Goal: Transaction & Acquisition: Purchase product/service

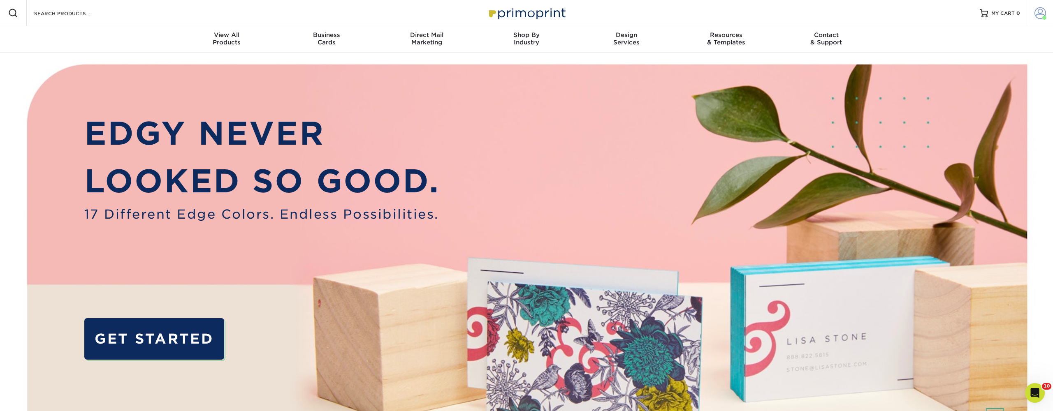
click at [1046, 12] on span at bounding box center [1041, 13] width 12 height 12
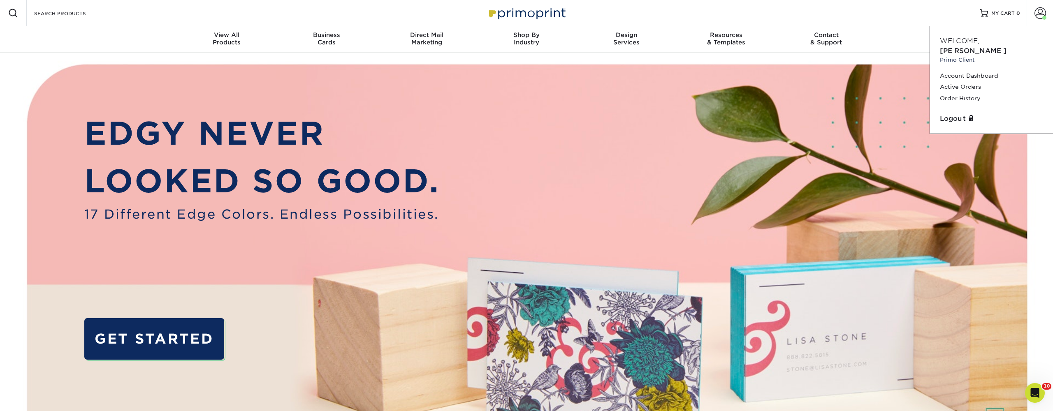
click at [182, 9] on div "Resources Menu Search Products Account Welcome, Richard Primo Client Account Da…" at bounding box center [526, 13] width 1053 height 26
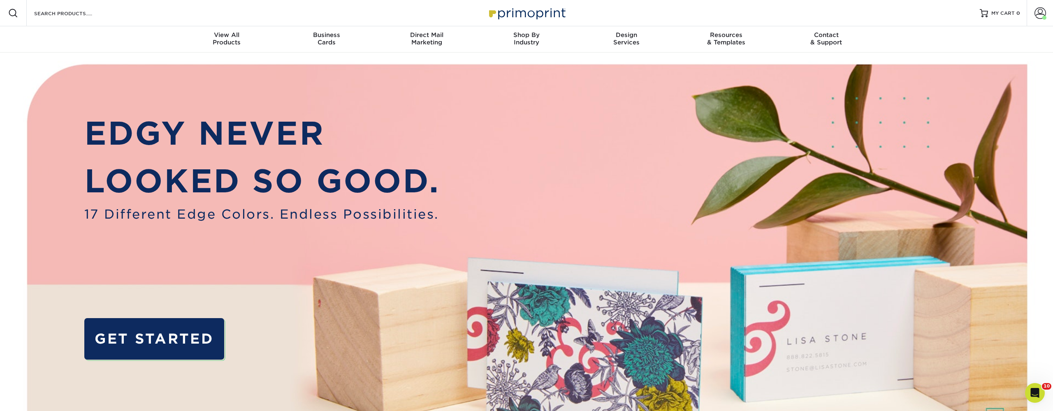
click at [122, 13] on div "Resources Menu Search Products Account Welcome, Richard Primo Client Account Da…" at bounding box center [526, 13] width 1053 height 26
click at [55, 15] on input "Search Products" at bounding box center [73, 13] width 80 height 10
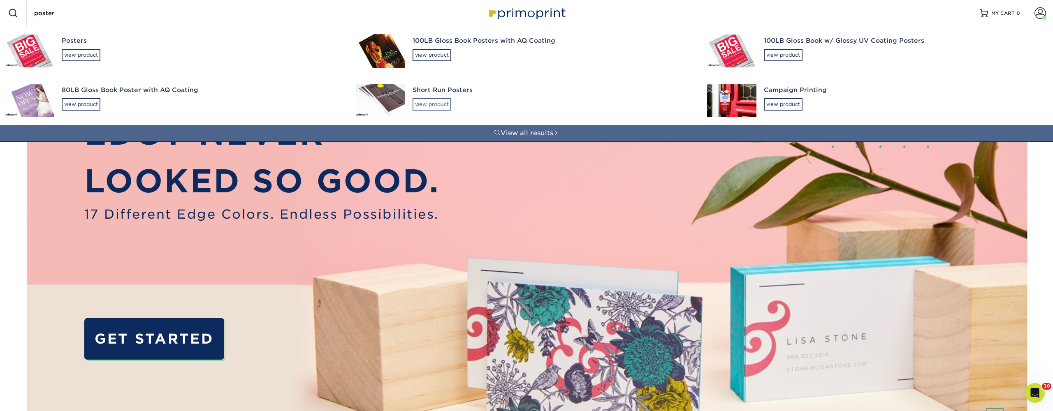
type input "poster"
click at [438, 107] on div "view product" at bounding box center [432, 104] width 39 height 12
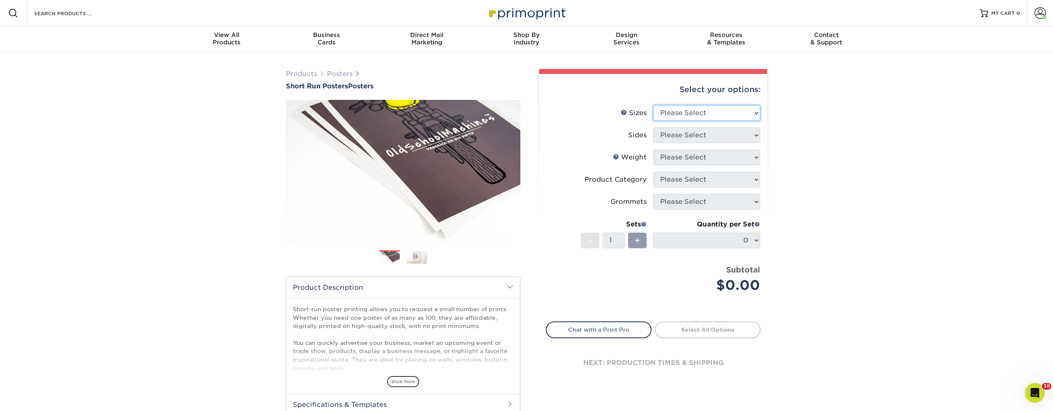
select select "24.00x36.00"
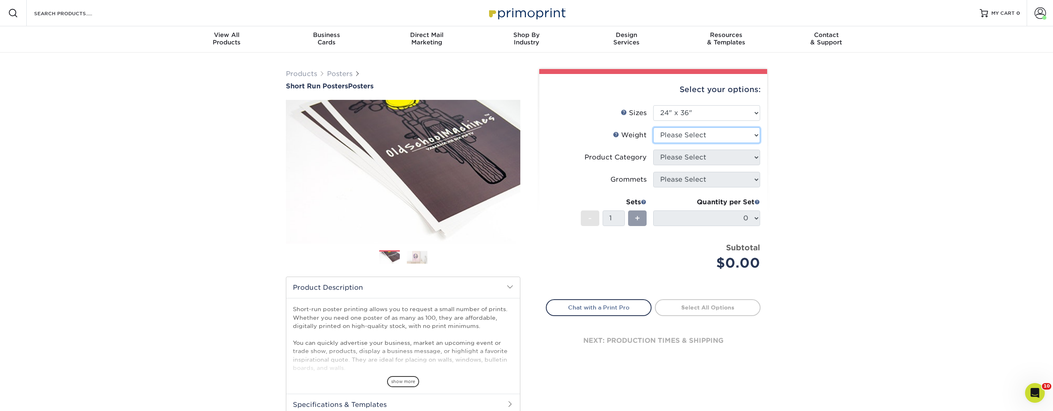
select select "8PHOTO"
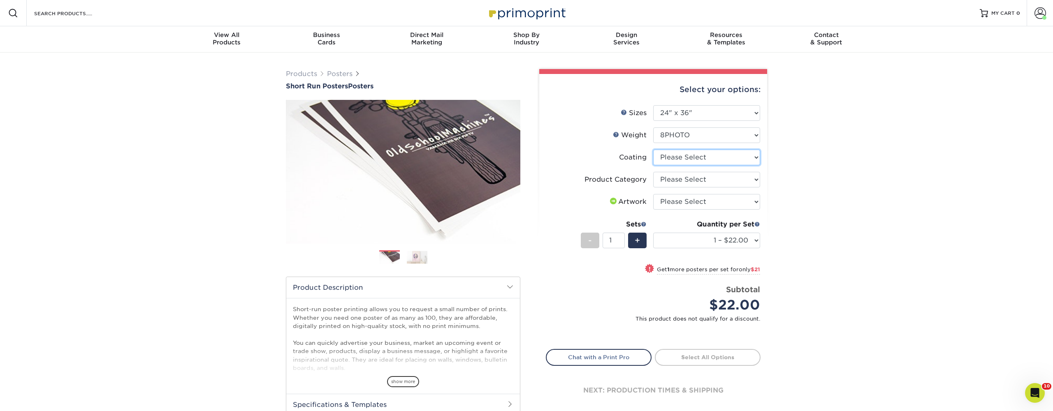
select select "3e7618de-abca-4bda-9f97-8b9129e913d8"
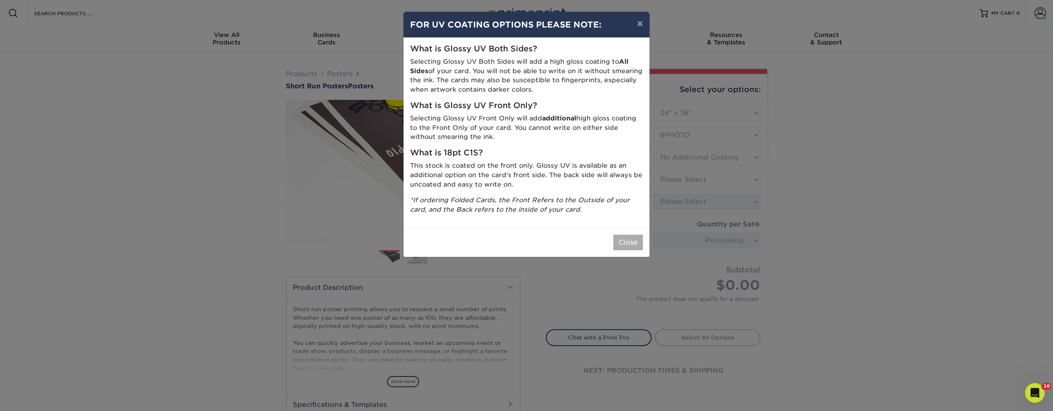
click at [627, 236] on button "Close" at bounding box center [628, 243] width 30 height 16
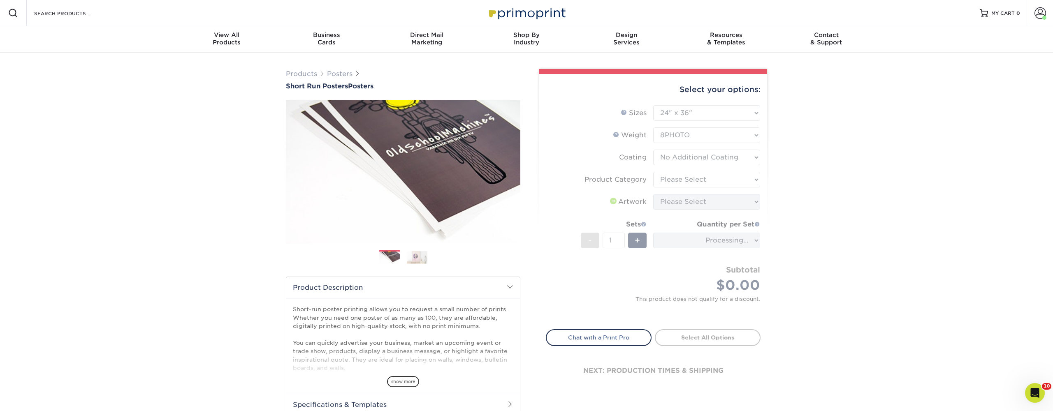
click at [685, 177] on form "Sizes Help Sizes Please Select 12" x 12" 12" x 15" 12" x 17" 12" x 18" 12" x 20…" at bounding box center [653, 212] width 215 height 215
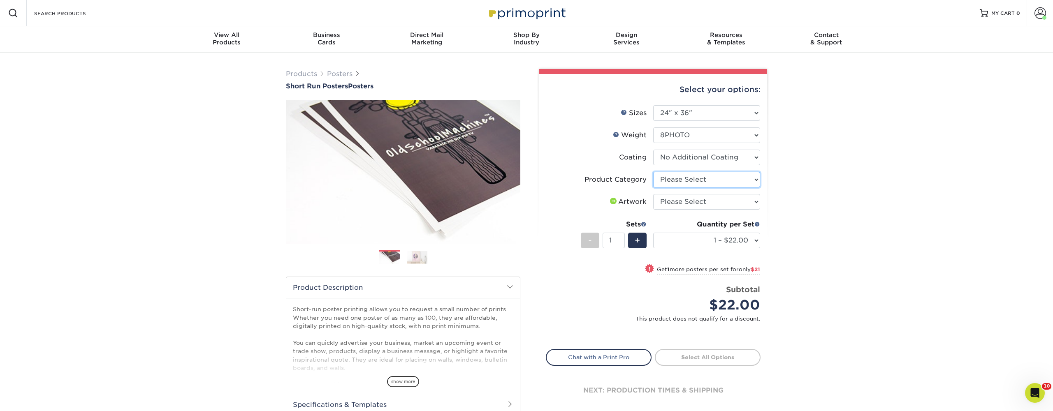
select select "18b74cc8-844d-4e62-9d0c-08a50927668f"
select select "upload"
click at [644, 239] on div "+" at bounding box center [637, 241] width 19 height 16
type input "2"
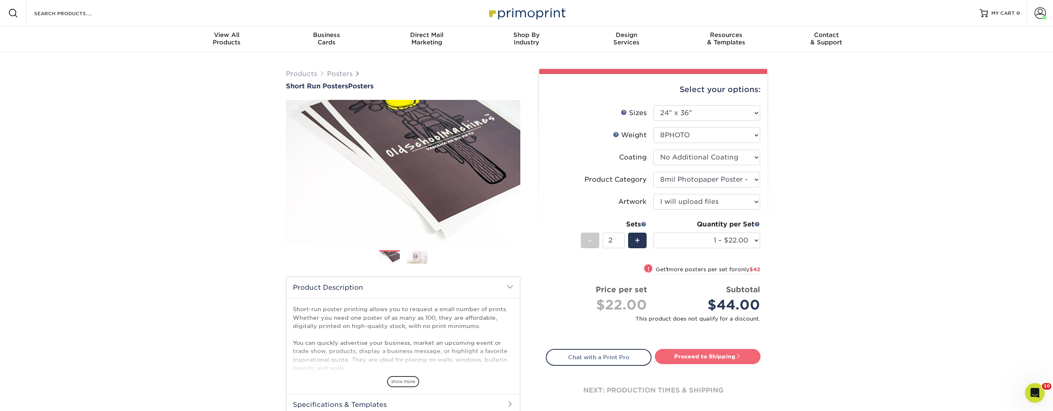
click at [733, 356] on link "Proceed to Shipping" at bounding box center [708, 356] width 106 height 15
type input "Set 1"
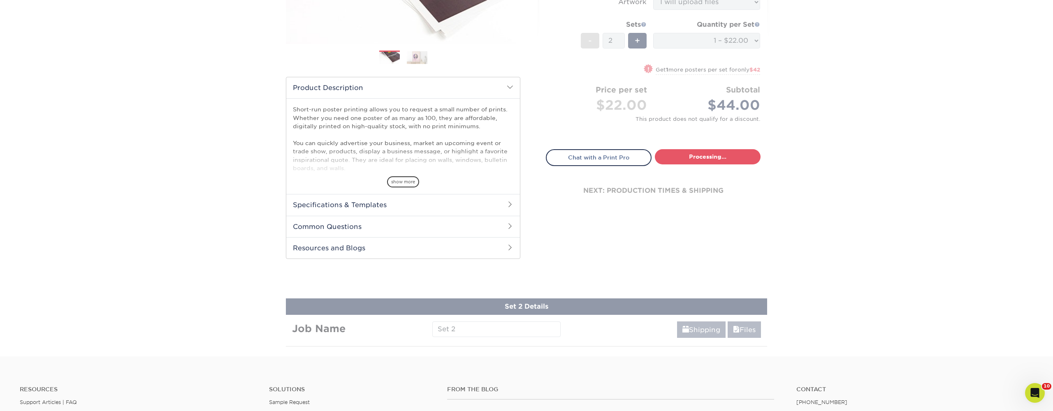
select select "d0cf3f32-deb2-4618-ac68-ade472b03b84"
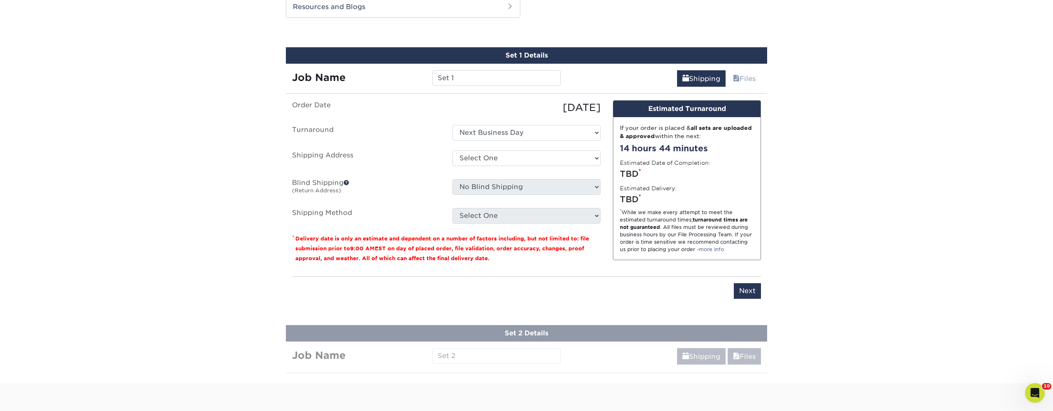
scroll to position [441, 0]
click at [472, 77] on input "Set 1" at bounding box center [496, 78] width 128 height 16
type input "Echo_September1"
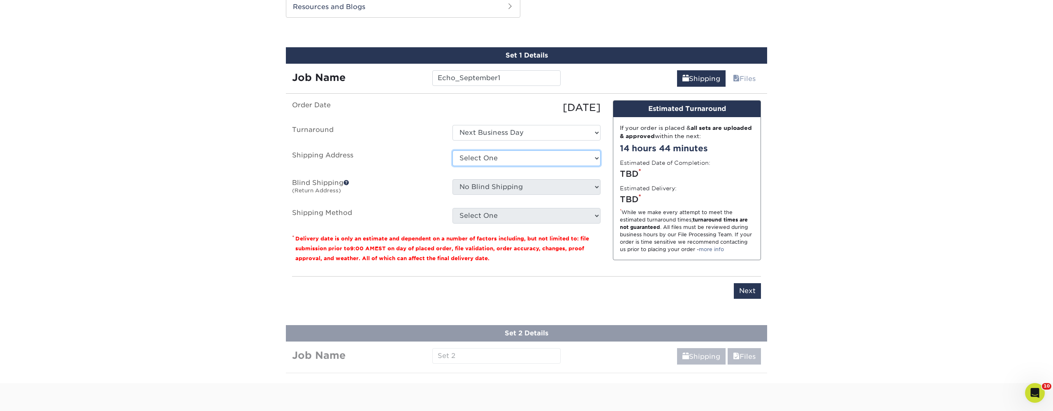
select select "191648"
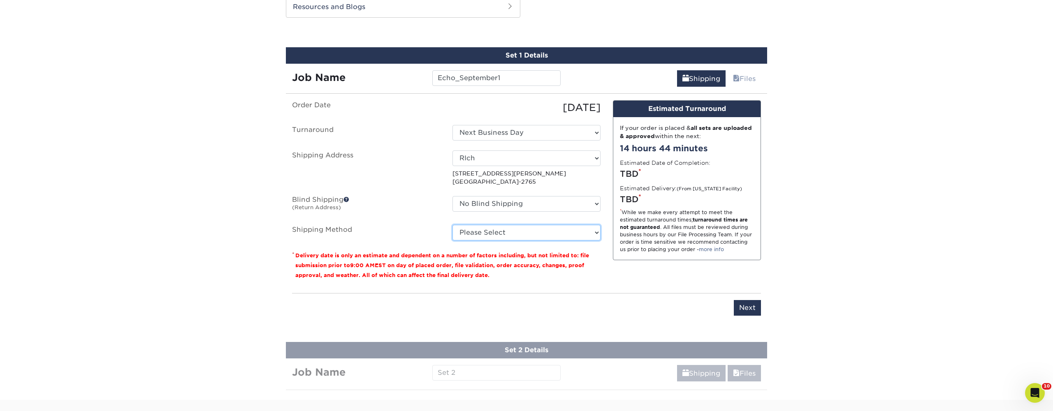
select select "03"
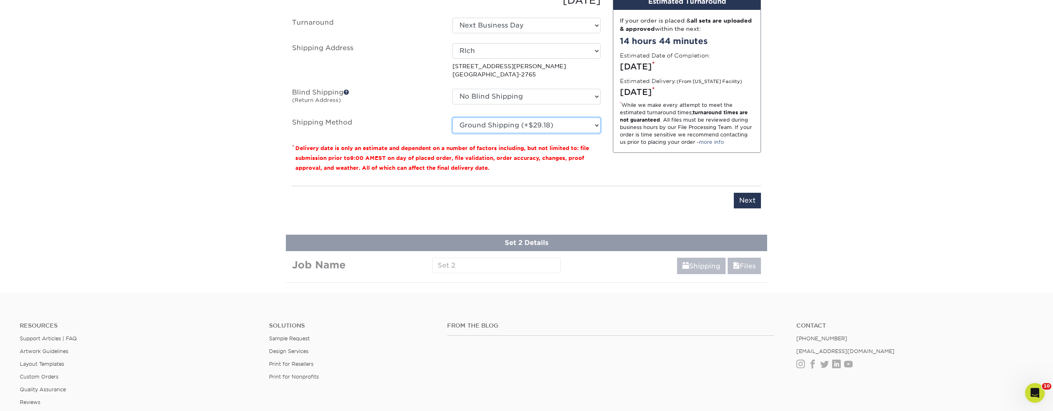
scroll to position [553, 0]
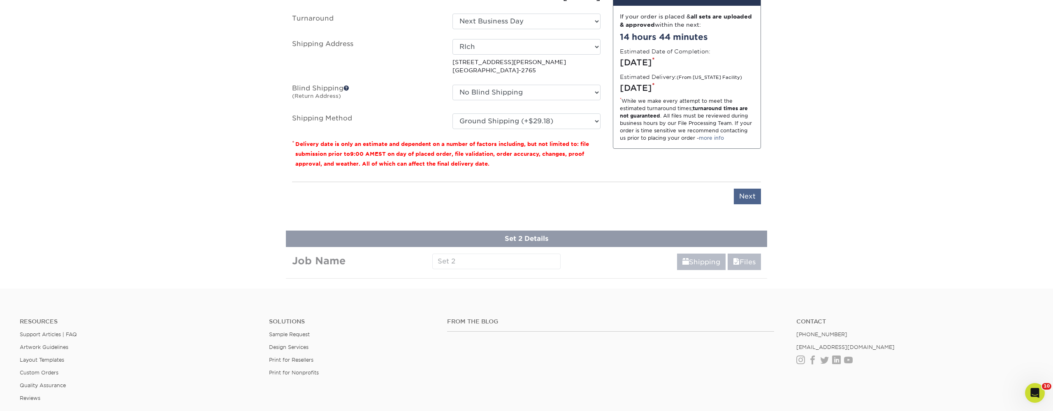
click at [749, 200] on input "Next" at bounding box center [747, 197] width 27 height 16
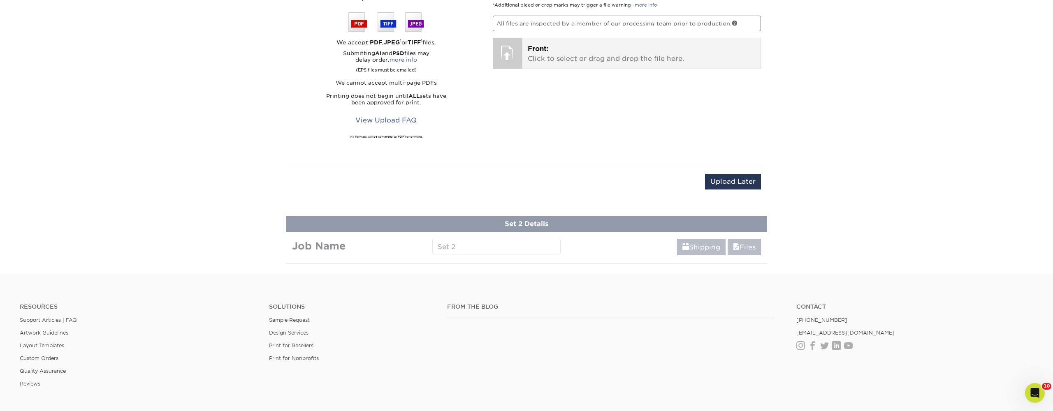
click at [637, 59] on p "Front: Click to select or drag and drop the file here." at bounding box center [641, 54] width 227 height 20
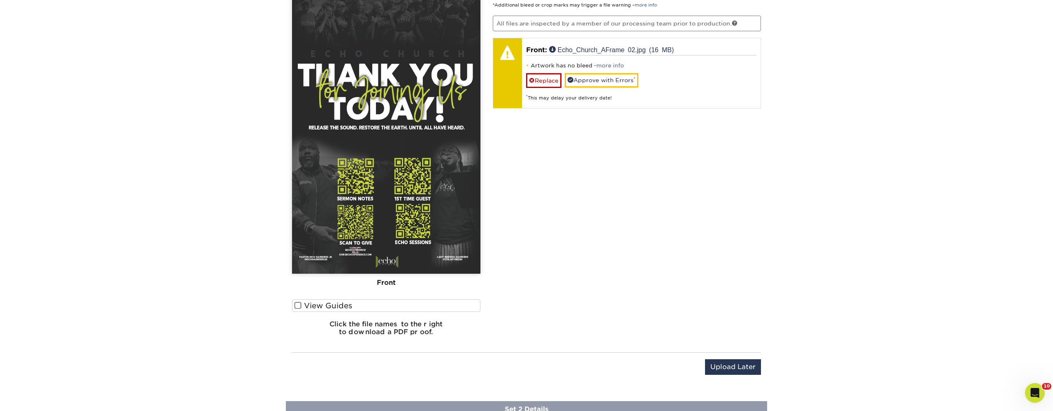
click at [323, 308] on label "View Guides" at bounding box center [386, 305] width 188 height 13
click at [0, 0] on input "View Guides" at bounding box center [0, 0] width 0 height 0
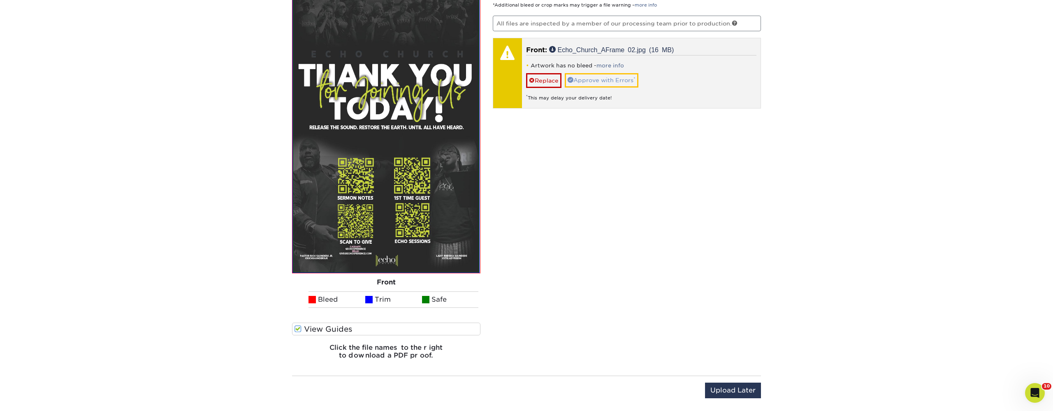
click at [632, 83] on link "Approve with Errors *" at bounding box center [602, 80] width 74 height 14
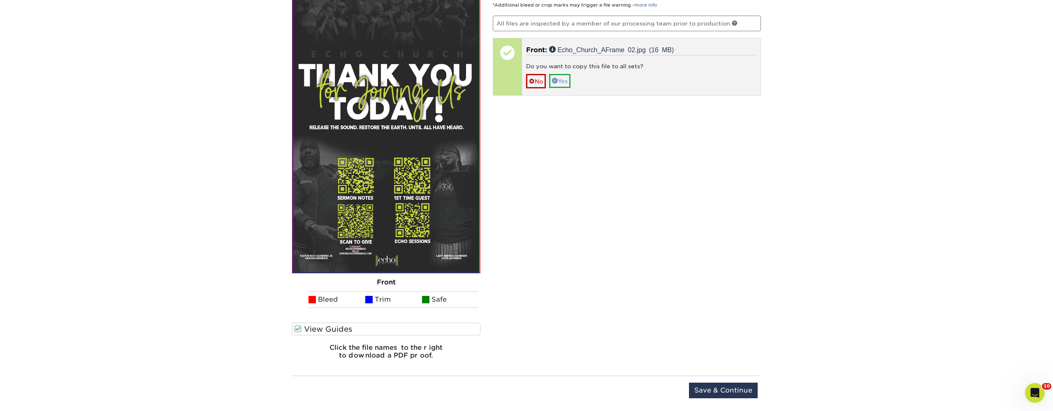
click at [569, 82] on link "Yes" at bounding box center [559, 81] width 21 height 14
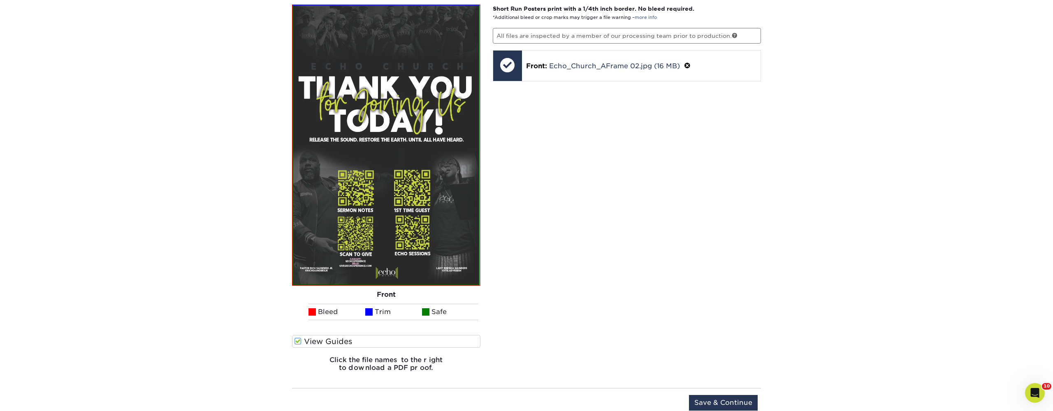
scroll to position [541, 0]
click at [743, 408] on input "Save & Continue" at bounding box center [723, 403] width 69 height 16
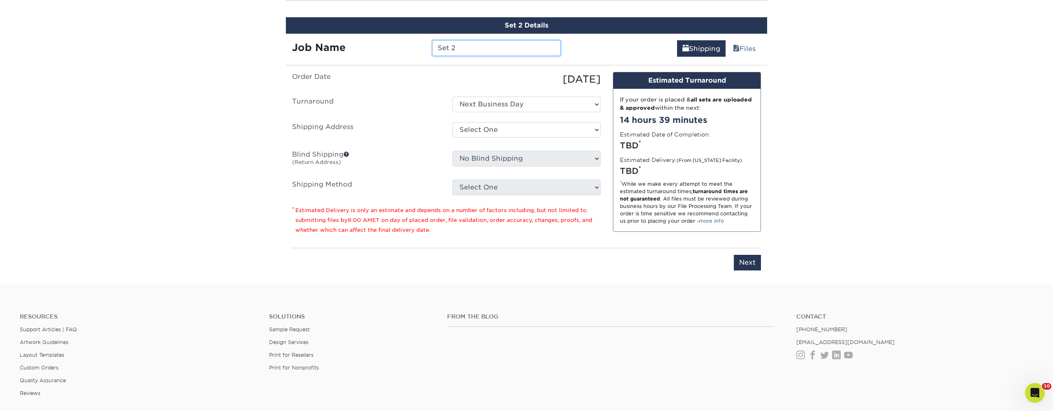
scroll to position [532, 0]
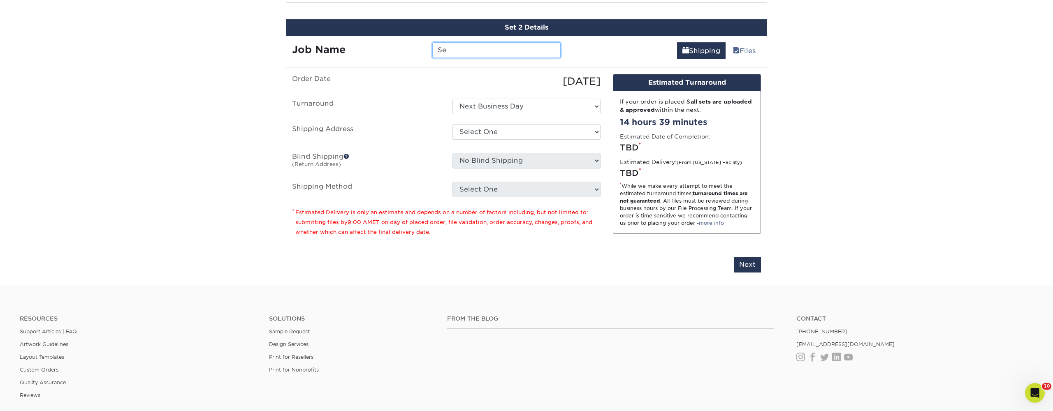
type input "S"
type input "Echo_September2"
select select "147337"
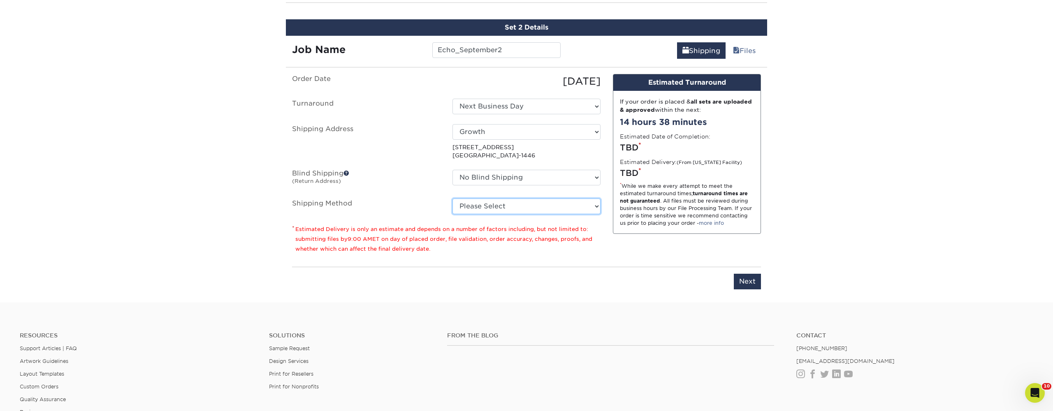
select select "03"
click at [756, 283] on input "Next" at bounding box center [747, 282] width 27 height 16
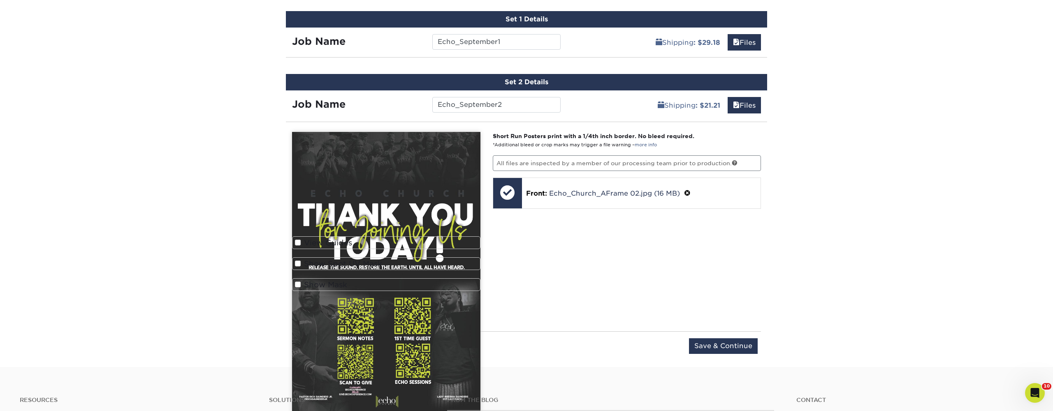
scroll to position [423, 0]
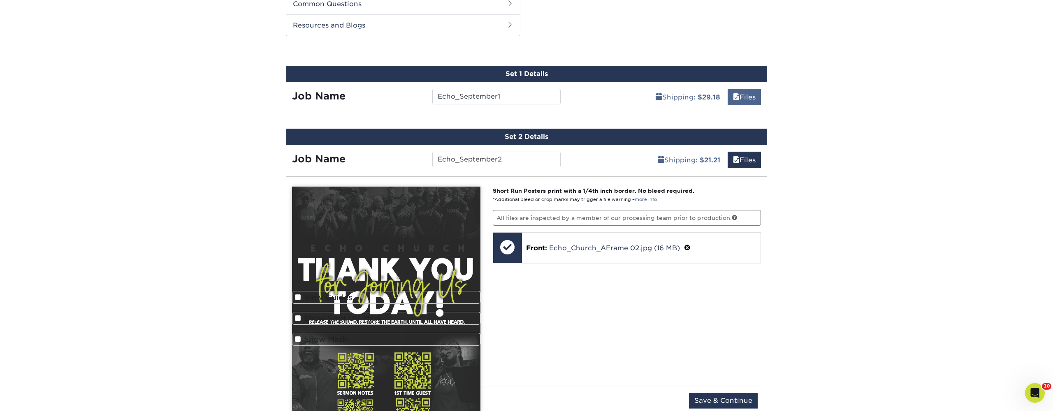
click at [745, 95] on link "Files" at bounding box center [744, 97] width 33 height 16
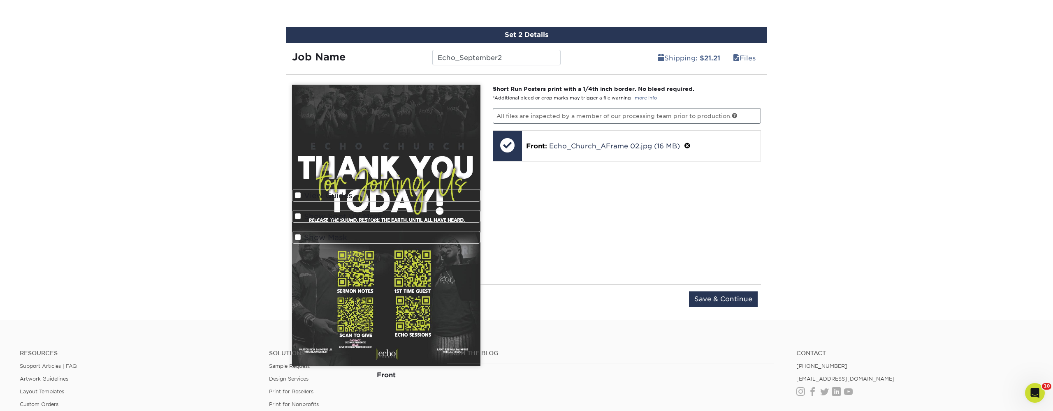
scroll to position [920, 0]
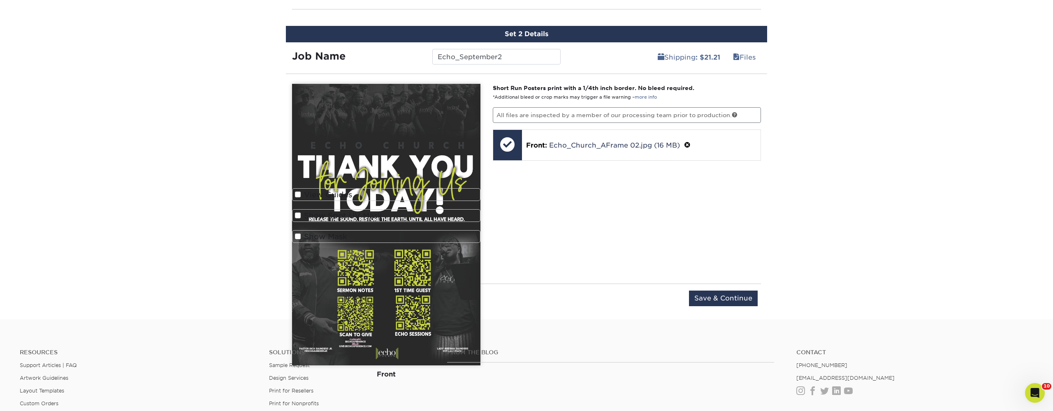
click at [418, 197] on img at bounding box center [386, 225] width 188 height 282
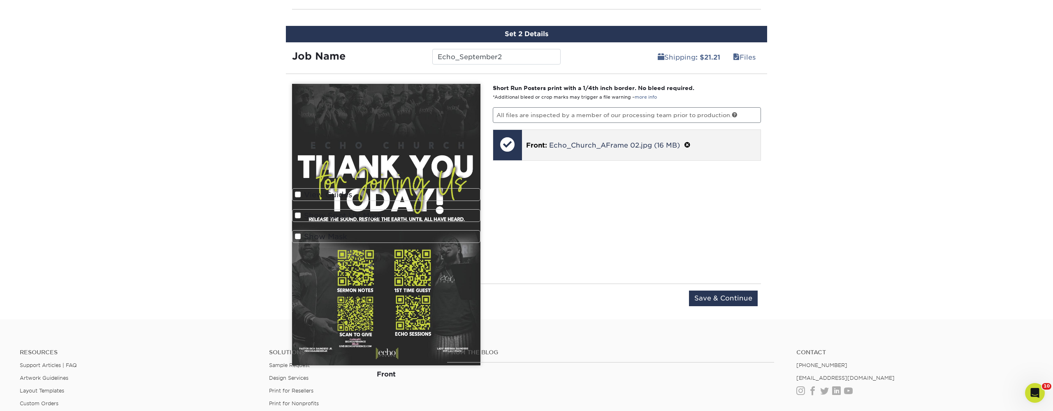
click at [689, 144] on span at bounding box center [687, 146] width 7 height 8
click at [544, 158] on link "Ok" at bounding box center [536, 156] width 20 height 14
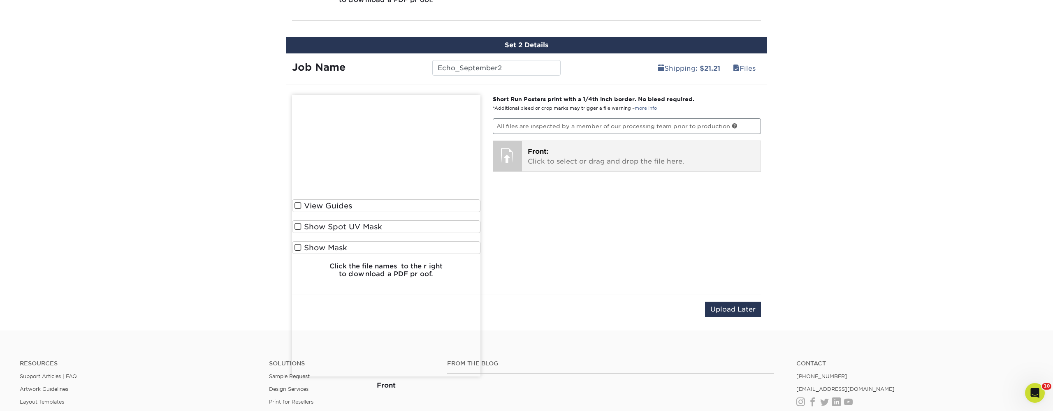
scroll to position [911, 0]
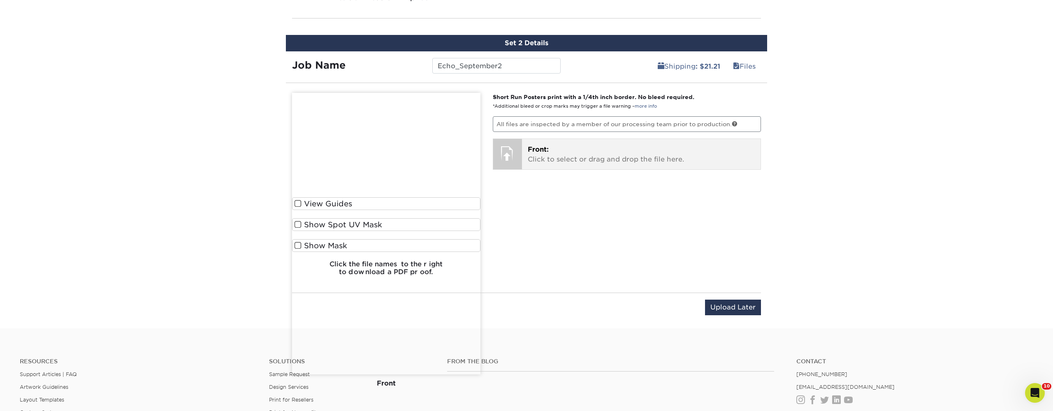
click at [547, 160] on p "Front: Click to select or drag and drop the file here." at bounding box center [641, 155] width 227 height 20
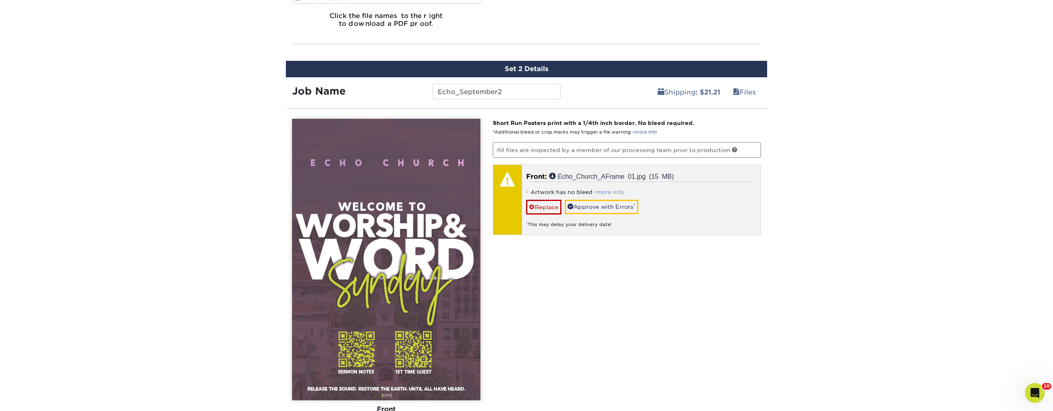
scroll to position [884, 0]
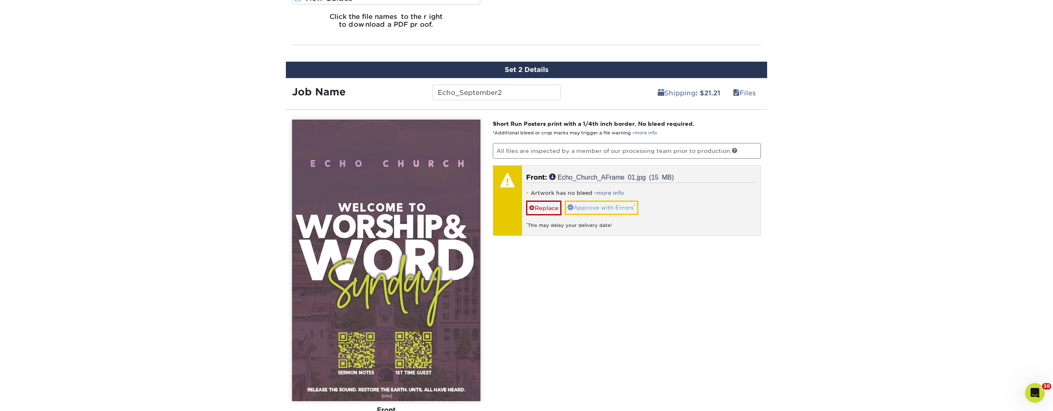
click at [618, 206] on link "Approve with Errors *" at bounding box center [602, 208] width 74 height 14
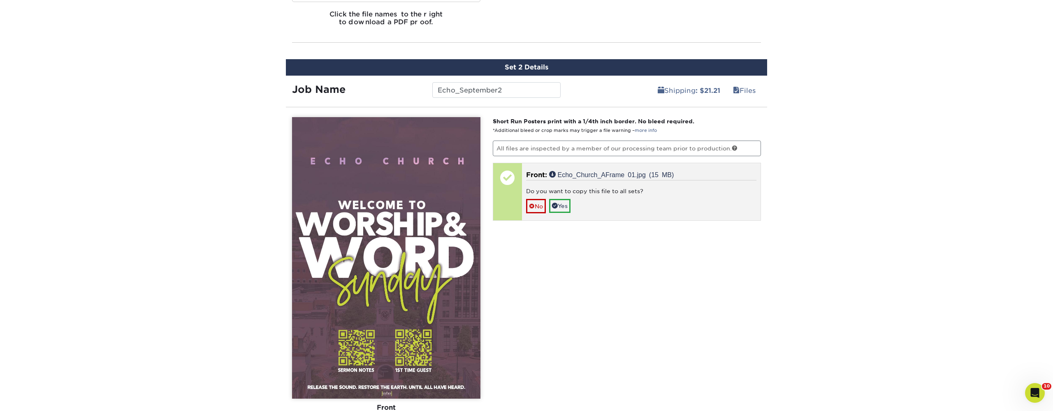
scroll to position [887, 0]
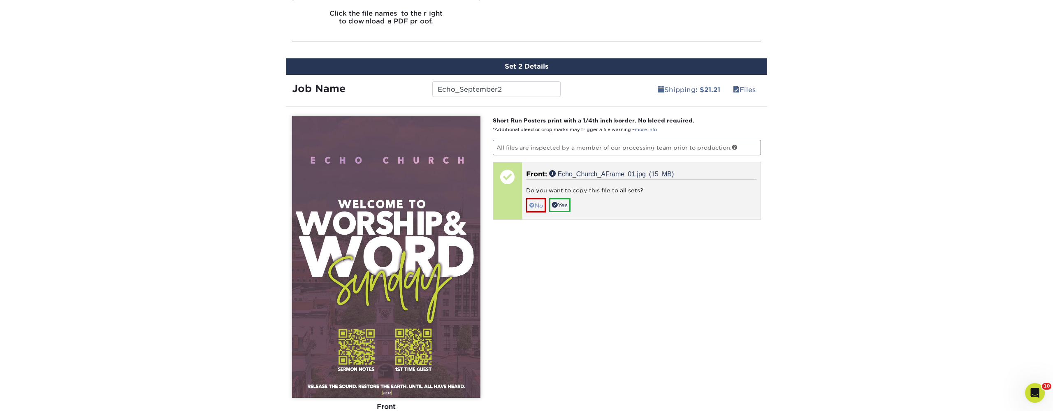
click at [542, 207] on link "No" at bounding box center [536, 205] width 20 height 14
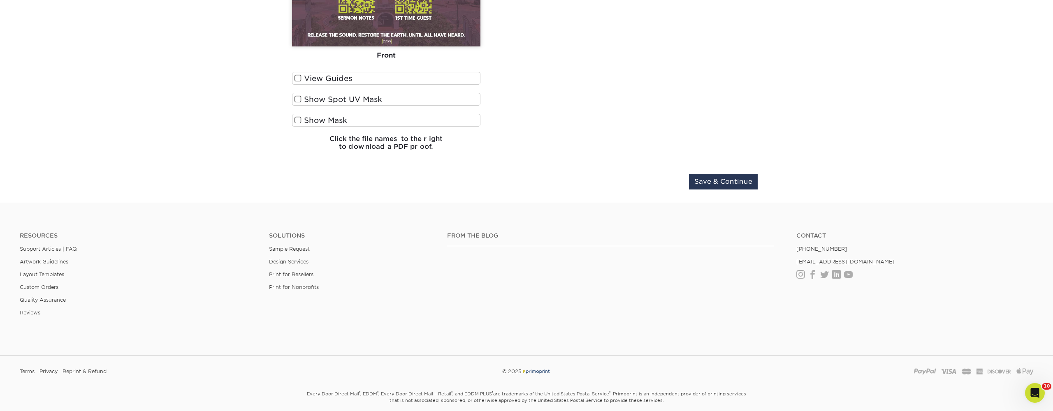
scroll to position [1238, 0]
click at [714, 185] on input "Save & Continue" at bounding box center [723, 183] width 69 height 16
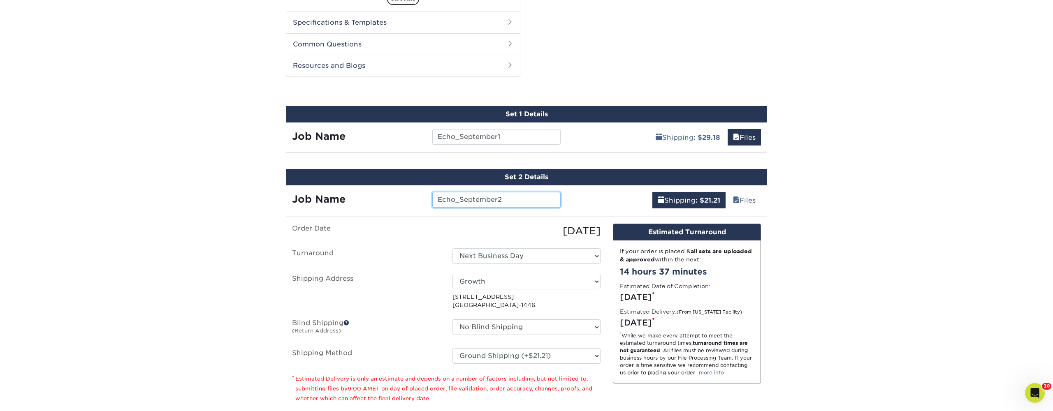
scroll to position [401, 0]
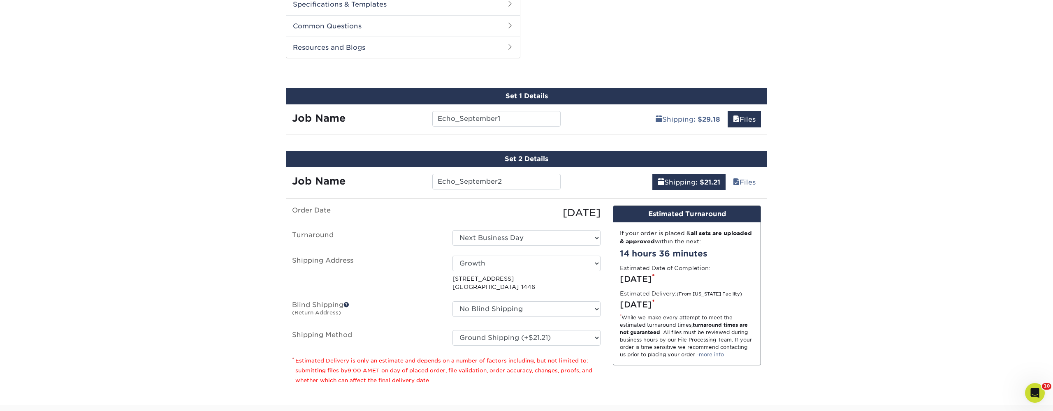
click at [614, 265] on div "If your order is placed & all sets are uploaded & approved within the next: 14 …" at bounding box center [686, 294] width 147 height 143
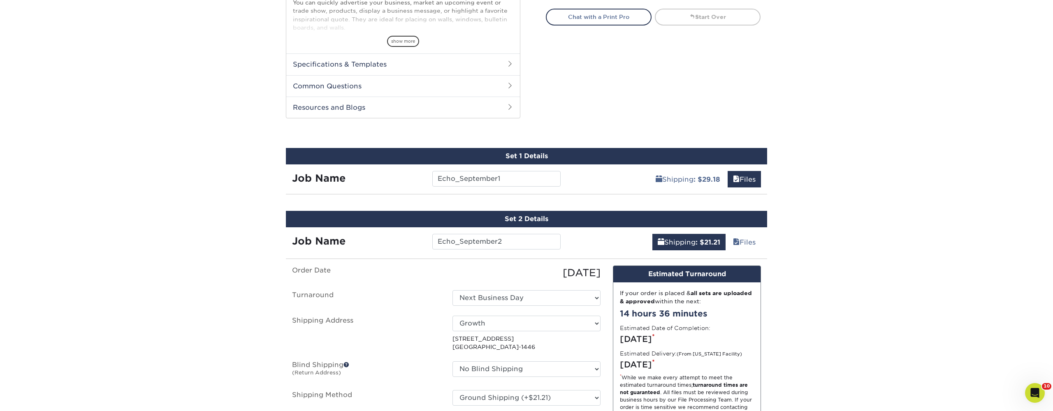
scroll to position [311, 0]
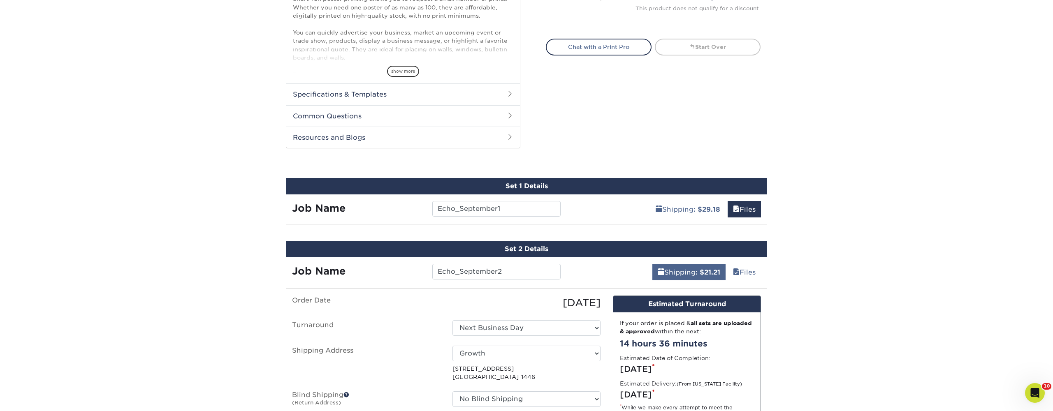
click at [665, 277] on link "Shipping : $21.21" at bounding box center [688, 272] width 73 height 16
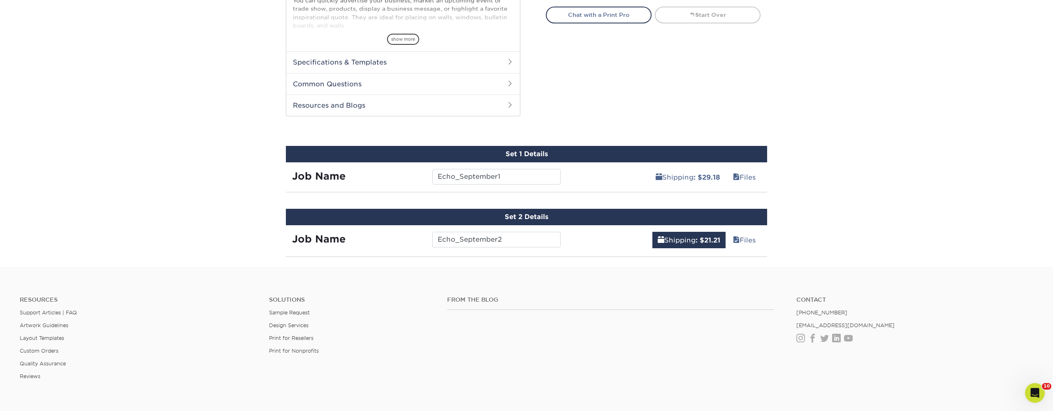
scroll to position [342, 0]
click at [671, 241] on link "Shipping : $21.21" at bounding box center [688, 240] width 73 height 16
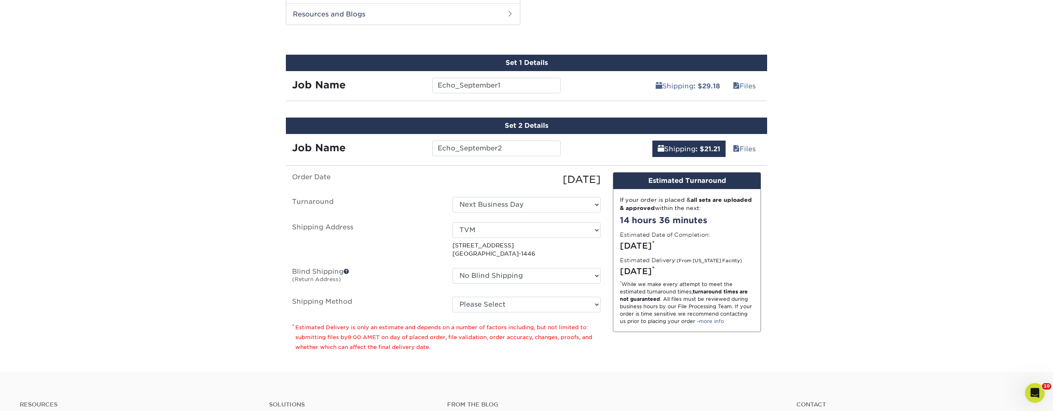
scroll to position [426, 0]
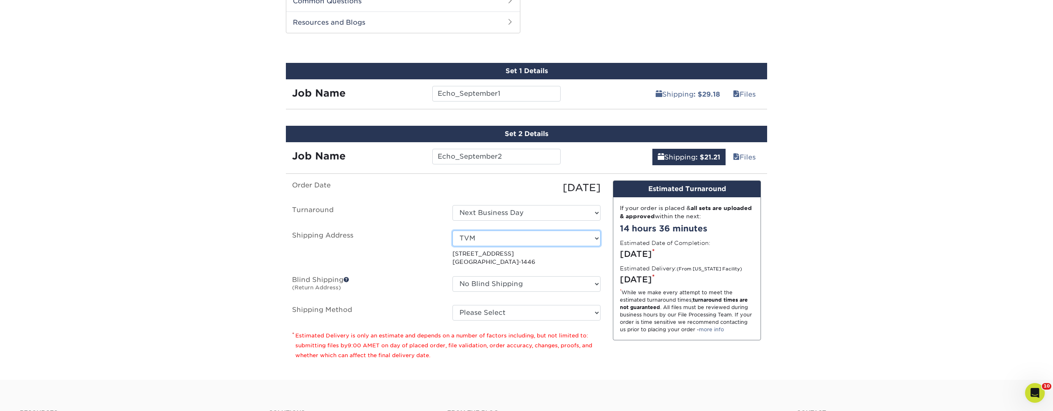
select select "191648"
select select "03"
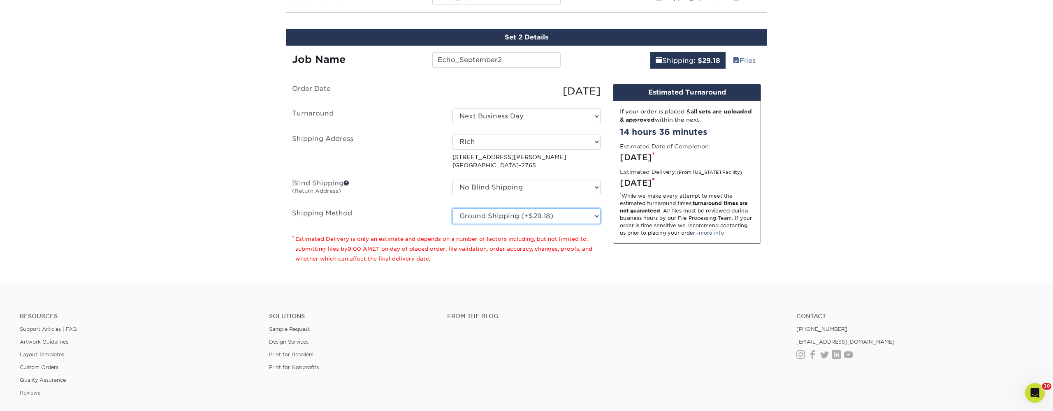
scroll to position [519, 0]
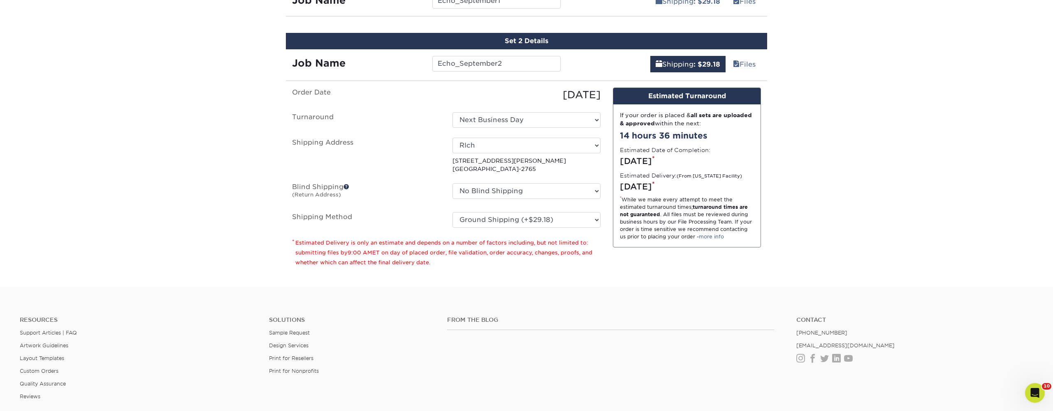
click at [596, 243] on p "* Estimated Delivery is only an estimate and depends on a number of factors inc…" at bounding box center [446, 253] width 309 height 30
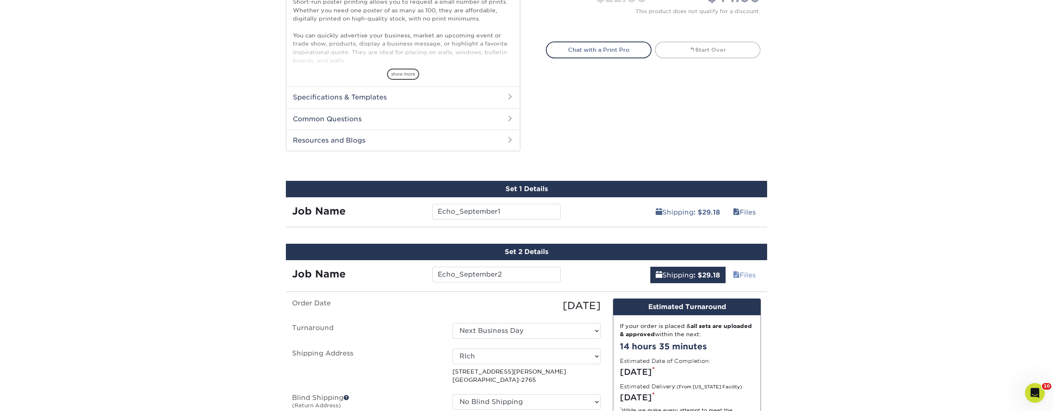
scroll to position [308, 0]
click at [742, 275] on link "Files" at bounding box center [744, 275] width 33 height 16
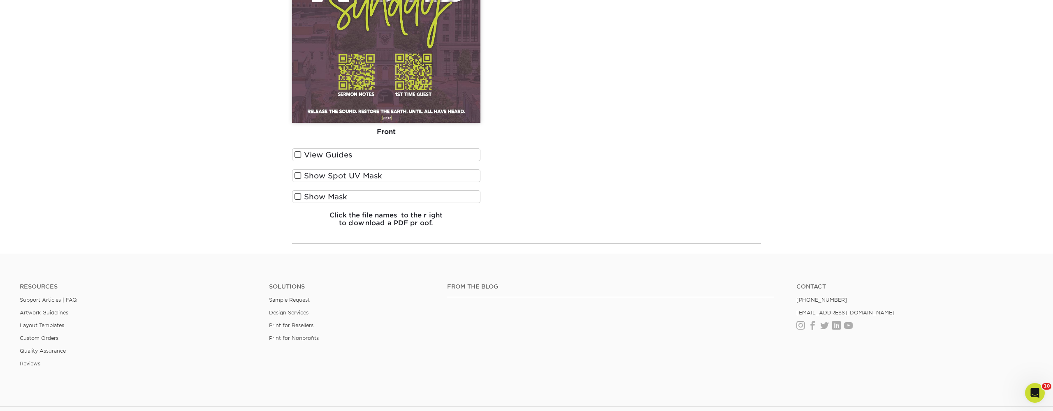
scroll to position [769, 0]
click at [474, 195] on label "Show Mask" at bounding box center [386, 196] width 188 height 13
click at [0, 0] on input "Show Mask" at bounding box center [0, 0] width 0 height 0
click at [469, 177] on label "Show Spot UV Mask" at bounding box center [386, 175] width 188 height 13
click at [0, 0] on input "Show Spot UV Mask" at bounding box center [0, 0] width 0 height 0
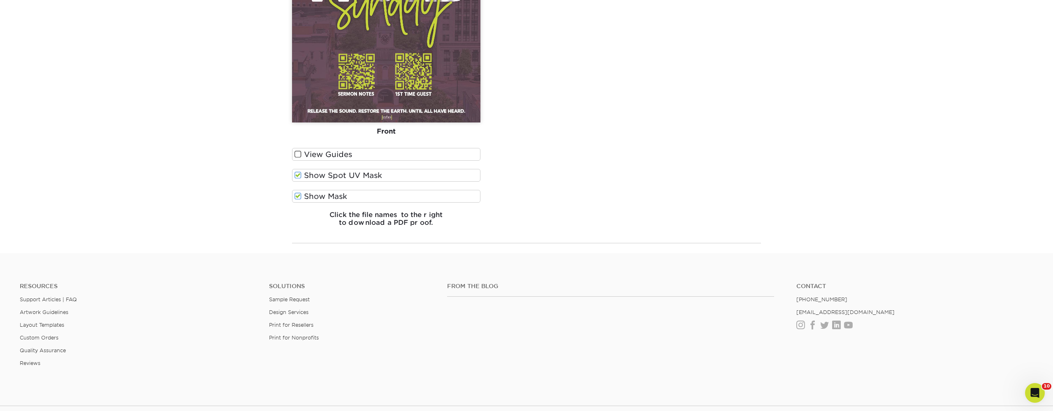
click at [470, 156] on label "View Guides" at bounding box center [386, 154] width 188 height 13
click at [0, 0] on input "View Guides" at bounding box center [0, 0] width 0 height 0
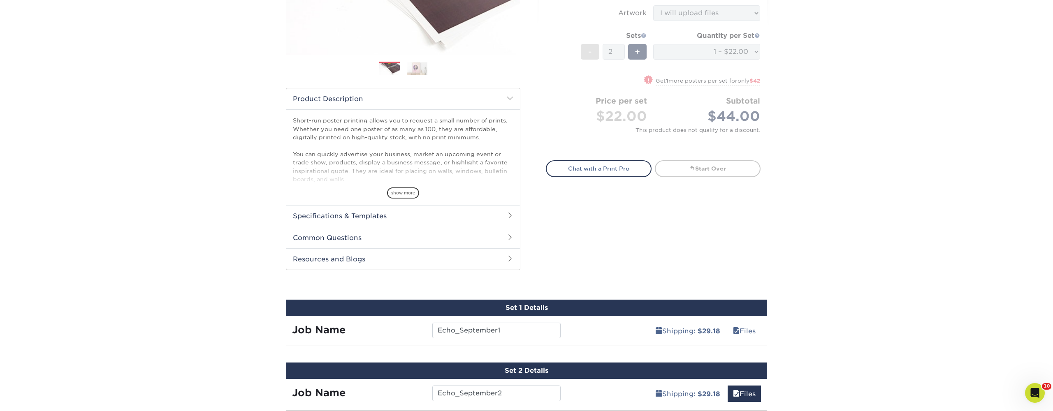
scroll to position [191, 0]
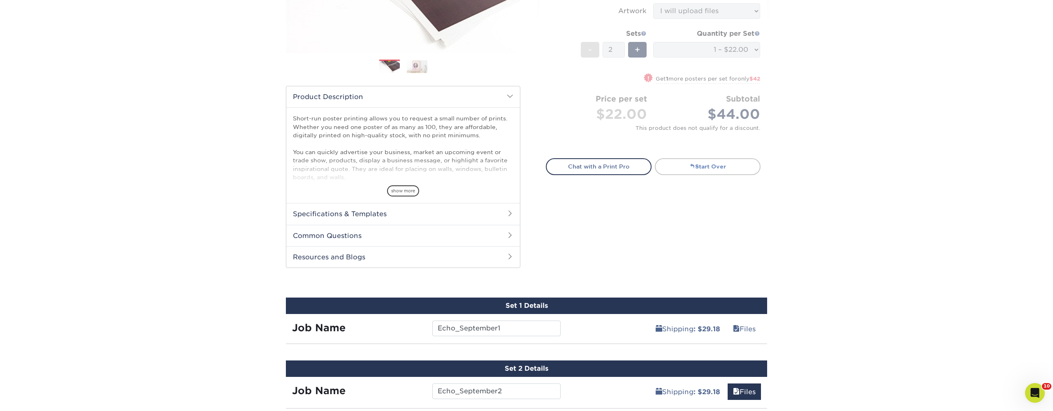
click at [726, 166] on link "Start Over" at bounding box center [708, 166] width 106 height 16
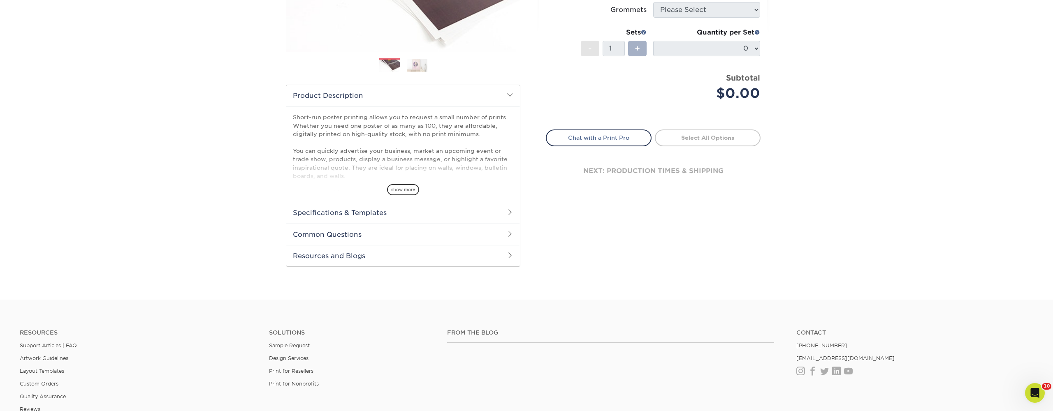
click at [634, 47] on div "+" at bounding box center [637, 49] width 19 height 16
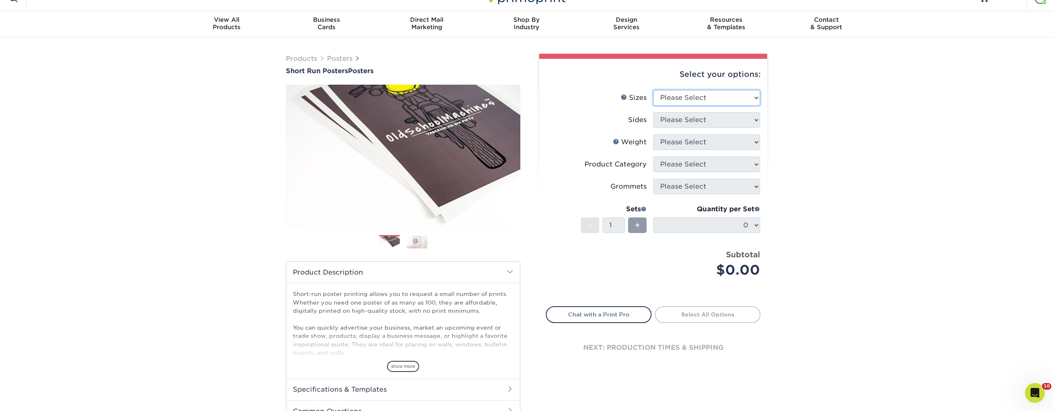
scroll to position [16, 0]
select select "24.00x36.00"
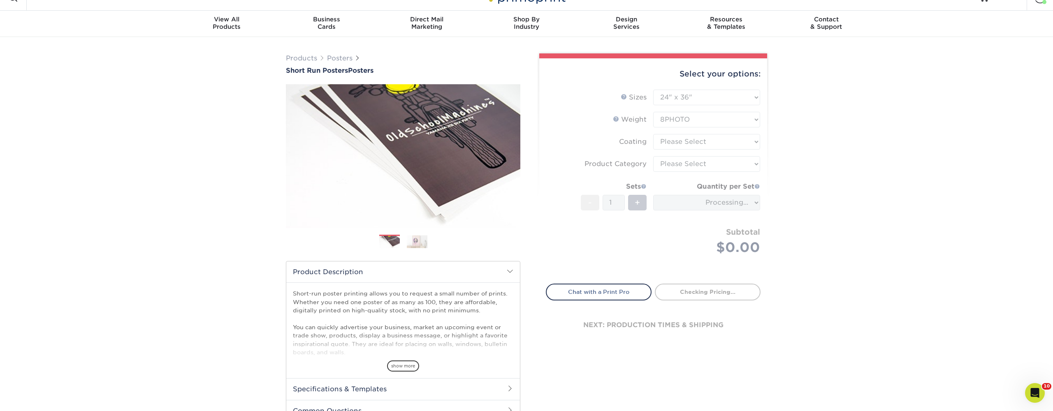
click at [686, 118] on form "Sizes Help Sizes Please Select 12" x 12" 12" x 15" 12" x 17" 12" x 18" 12" x 20…" at bounding box center [653, 182] width 215 height 185
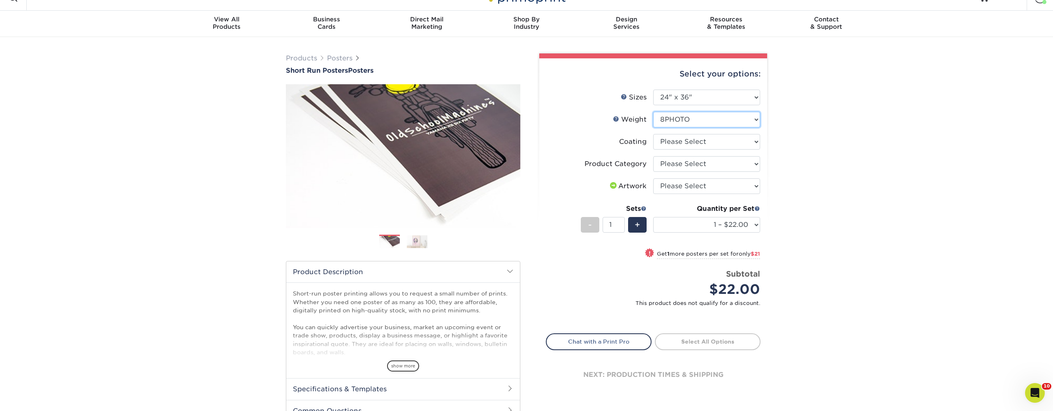
select select "12PTC2S"
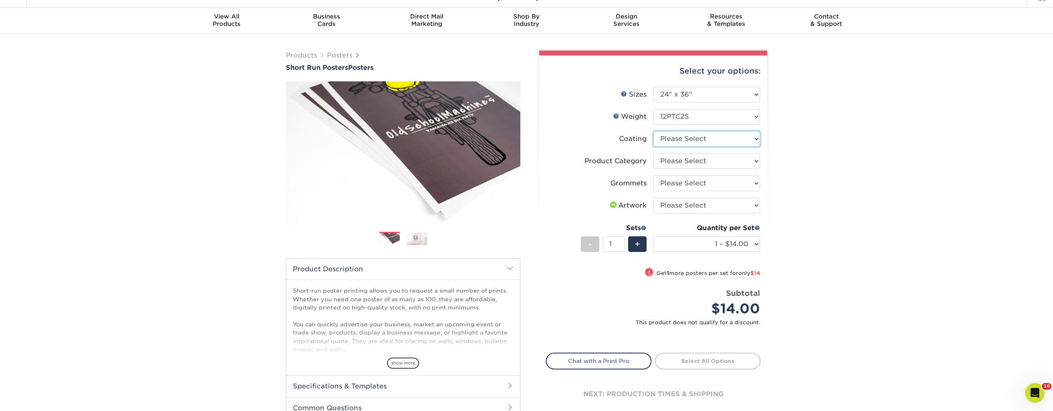
scroll to position [24, 0]
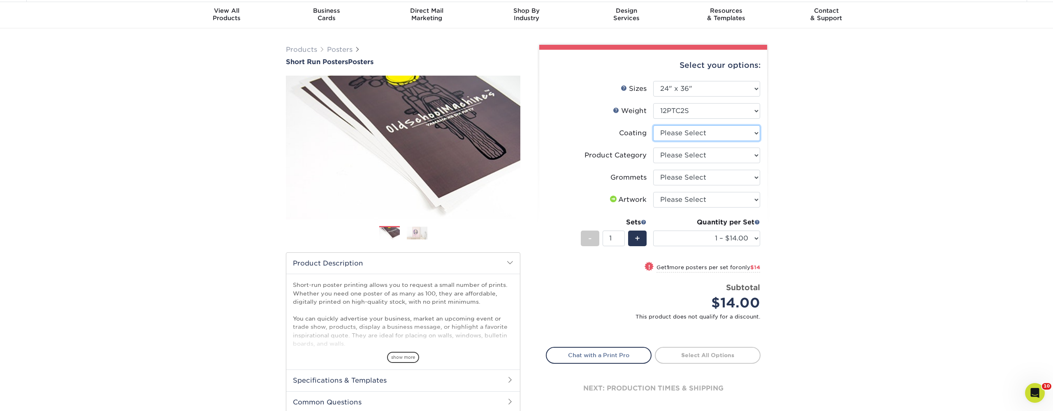
select select "3e7618de-abca-4bda-9f97-8b9129e913d8"
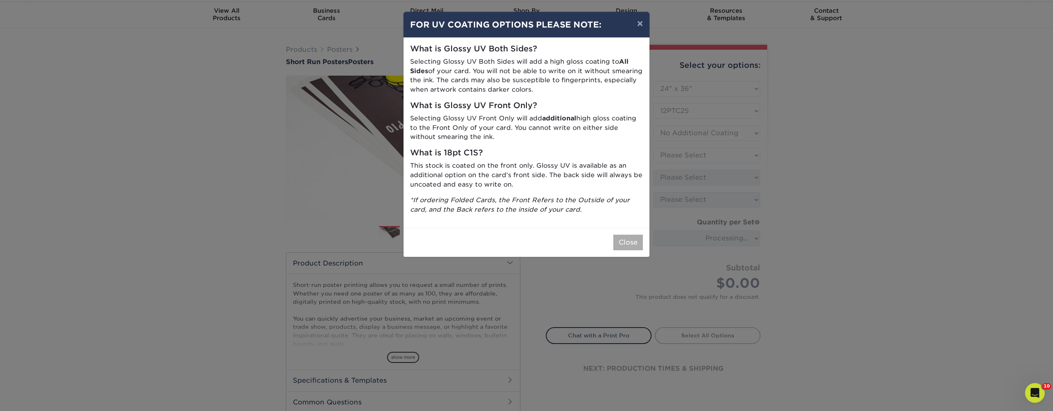
click at [622, 236] on button "Close" at bounding box center [628, 243] width 30 height 16
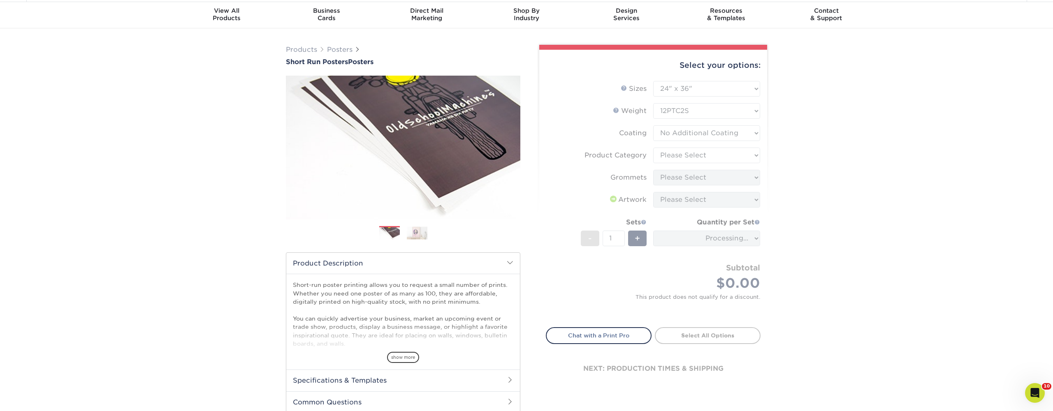
click at [672, 157] on form "Sizes Help Sizes Please Select 12" x 12" 12" x 15" 12" x 17" 12" x 18" 12" x 20…" at bounding box center [653, 199] width 215 height 237
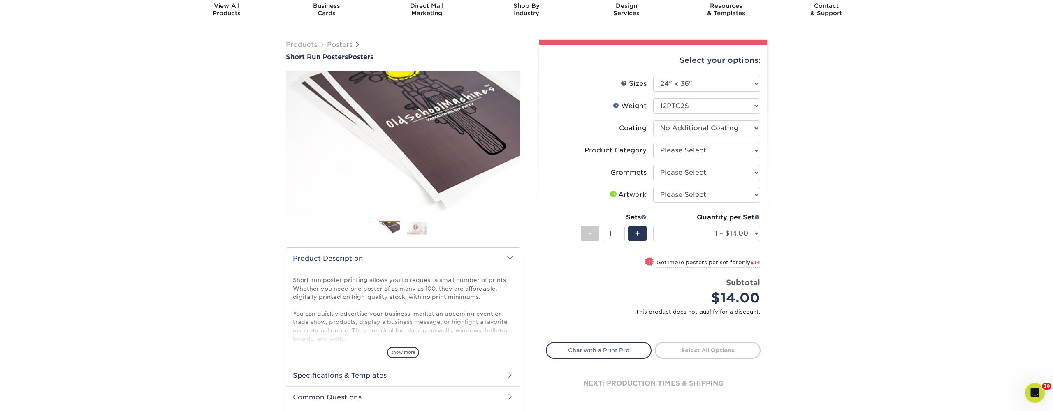
scroll to position [27, 0]
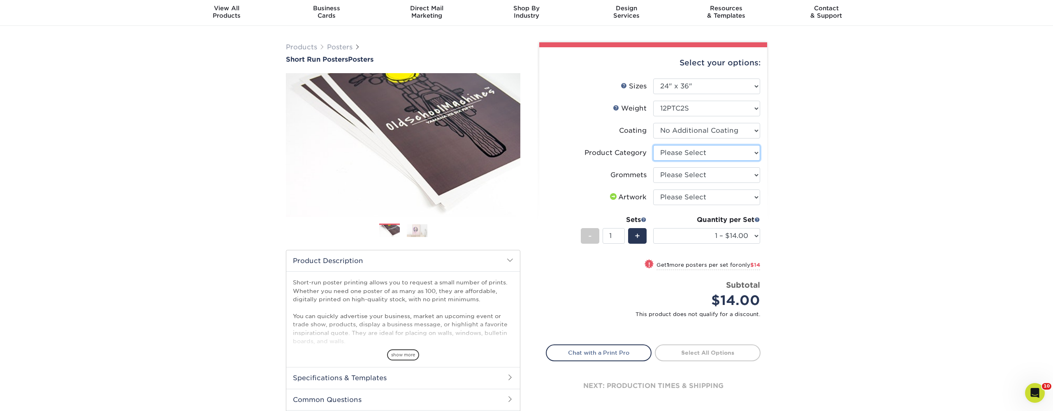
select select "fa4be506-53fb-4ae9-92ef-b1dd4b719e38"
select select "90d329df-db80-4206-b821-ff9d3f363977"
select select "upload"
click at [643, 237] on div "+" at bounding box center [637, 236] width 19 height 16
type input "2"
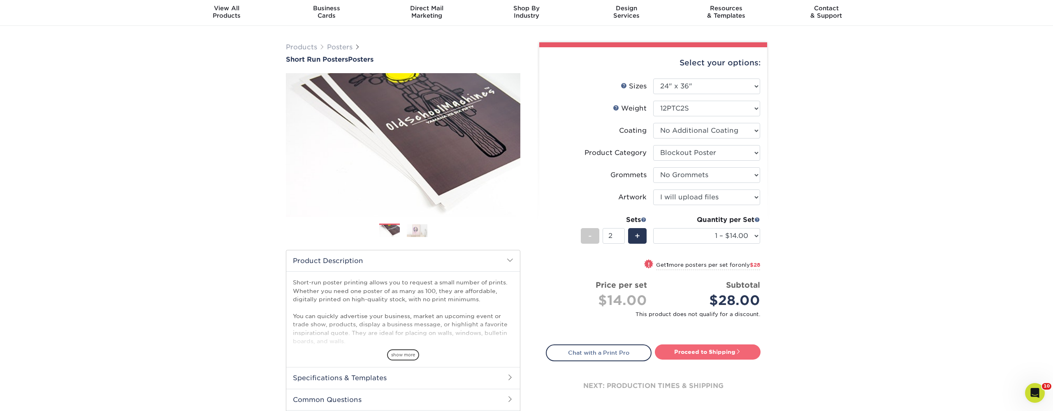
click at [700, 354] on link "Proceed to Shipping" at bounding box center [708, 352] width 106 height 15
type input "Set 1"
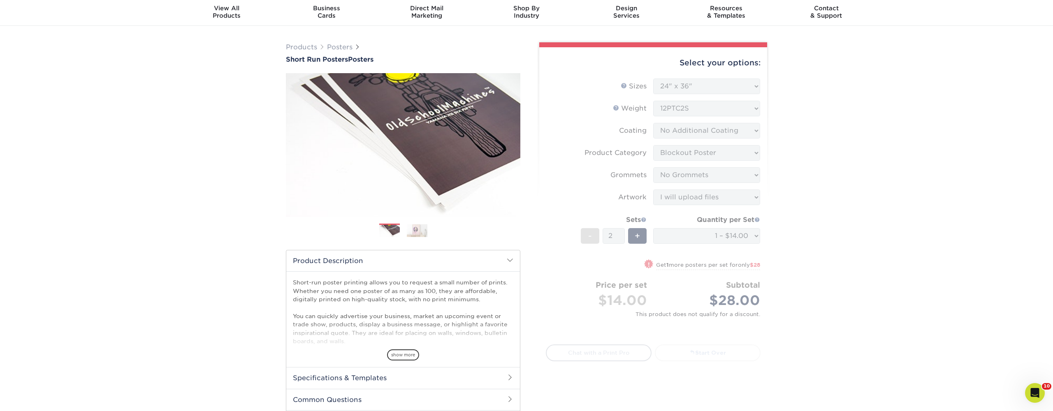
select select "1ac61129-3b90-45b2-96f8-63962e0f692b"
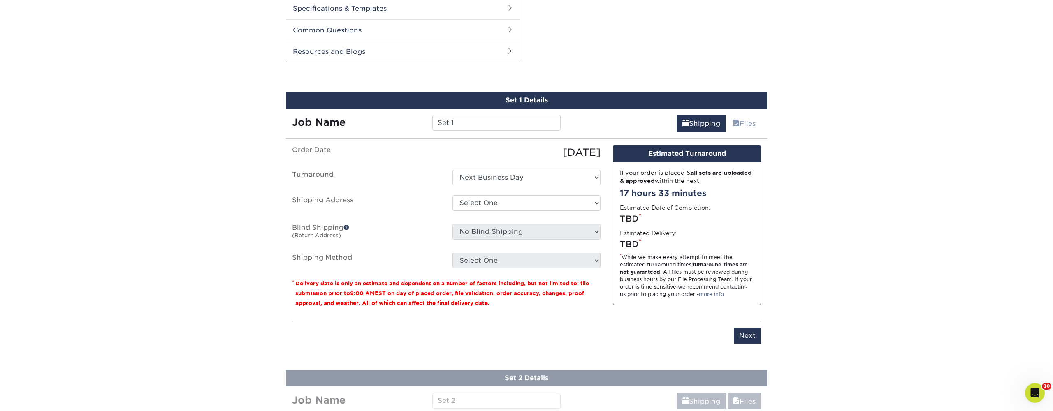
scroll to position [418, 0]
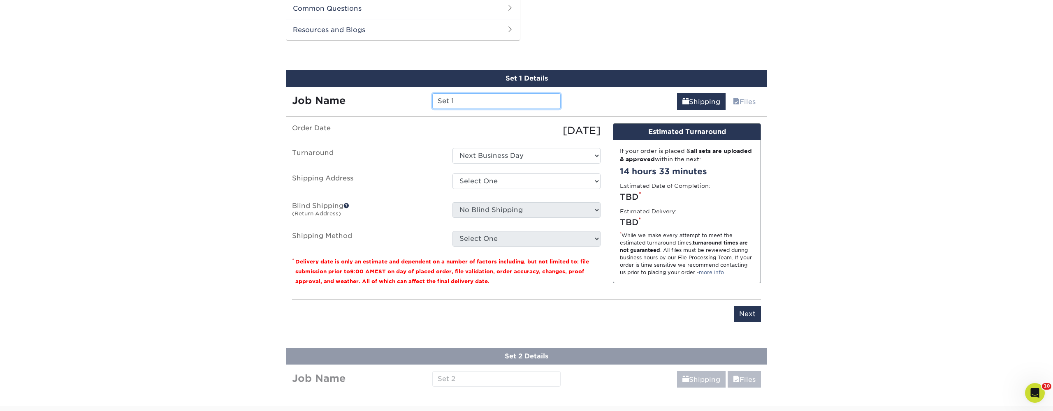
click at [481, 100] on input "Set 1" at bounding box center [496, 101] width 128 height 16
type input "Echo_September_1"
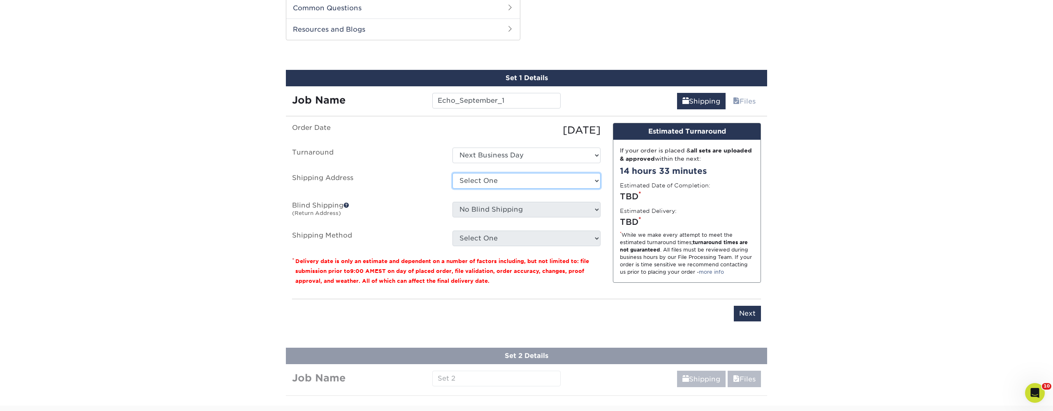
select select "191648"
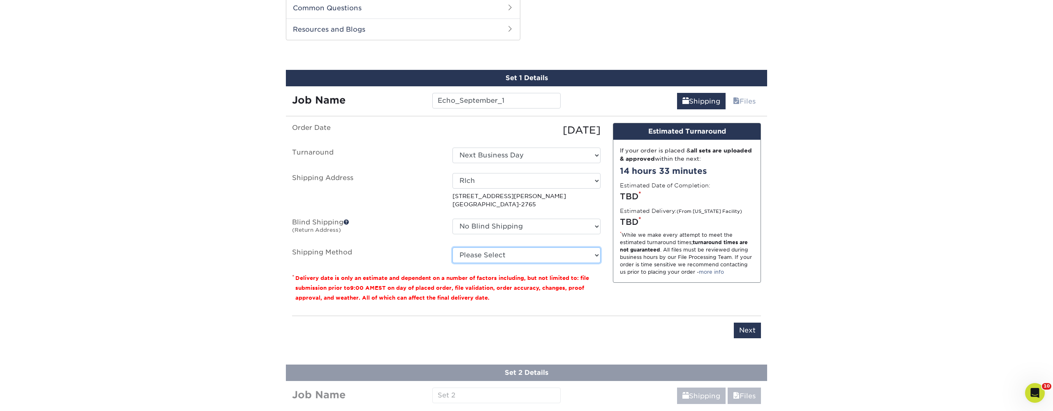
select select "03"
click at [752, 327] on input "Next" at bounding box center [747, 331] width 27 height 16
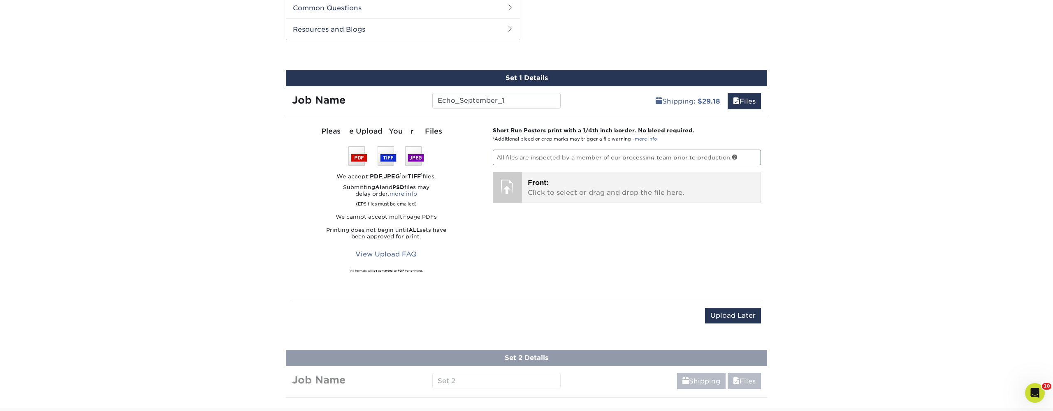
click at [534, 179] on span "Front:" at bounding box center [538, 183] width 21 height 8
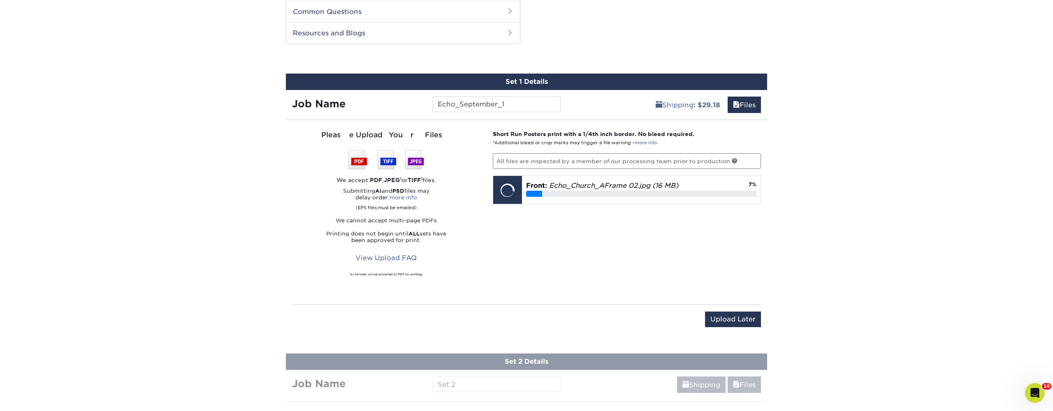
scroll to position [417, 0]
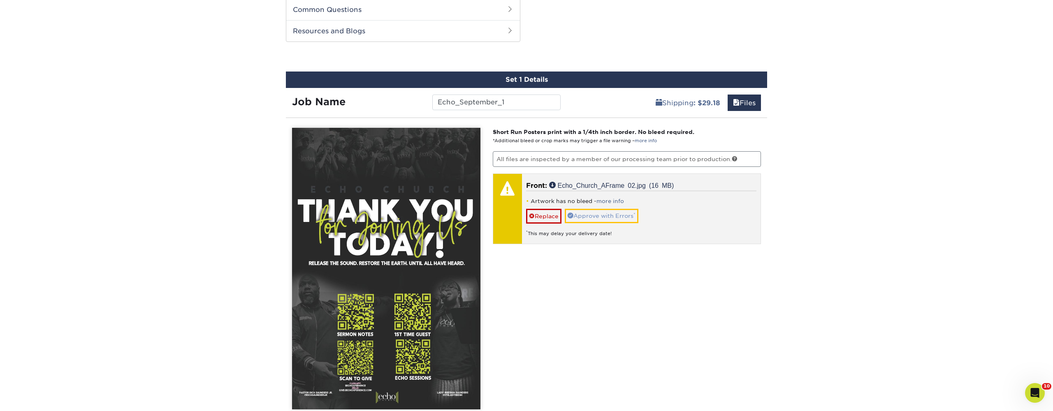
click at [631, 216] on link "Approve with Errors *" at bounding box center [602, 216] width 74 height 14
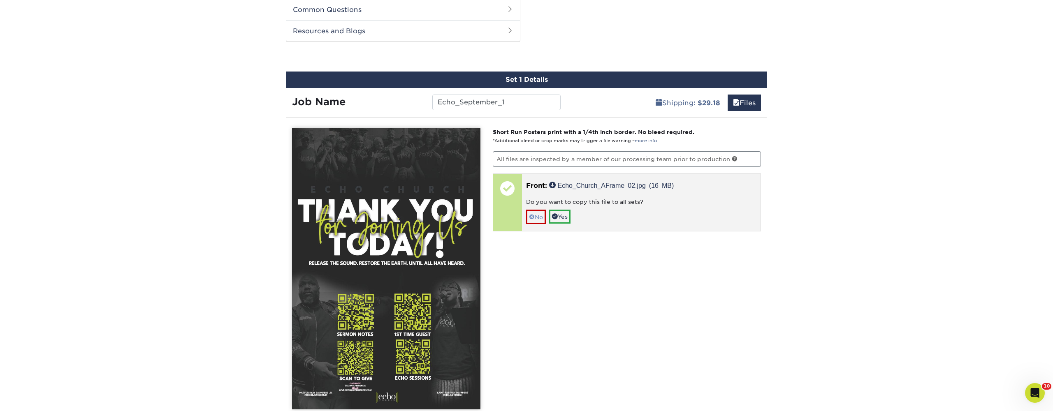
click at [537, 219] on link "No" at bounding box center [536, 217] width 20 height 14
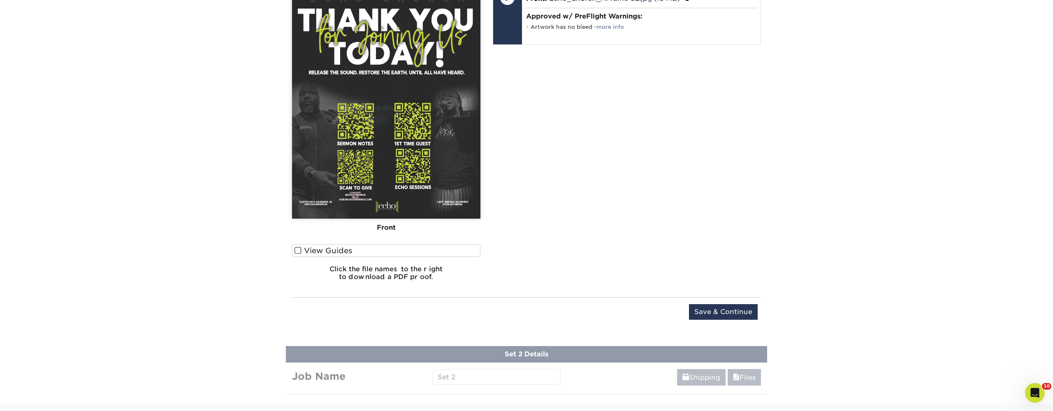
scroll to position [633, 0]
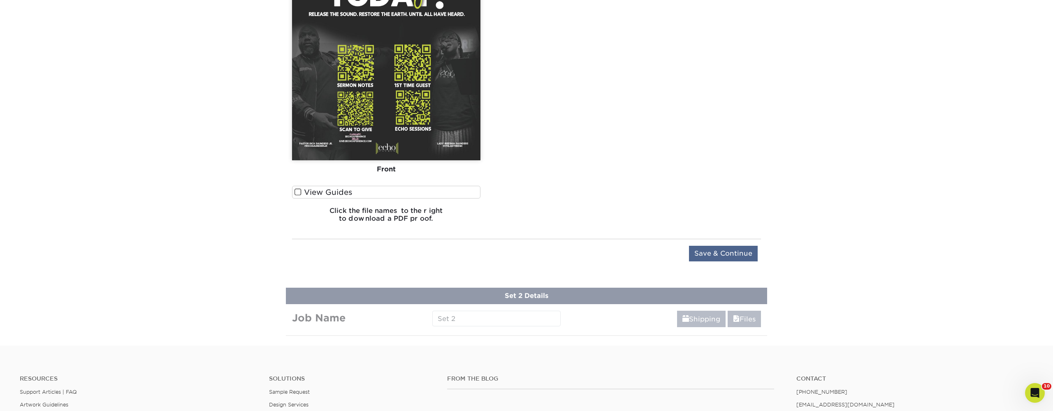
click at [708, 253] on input "Save & Continue" at bounding box center [723, 254] width 69 height 16
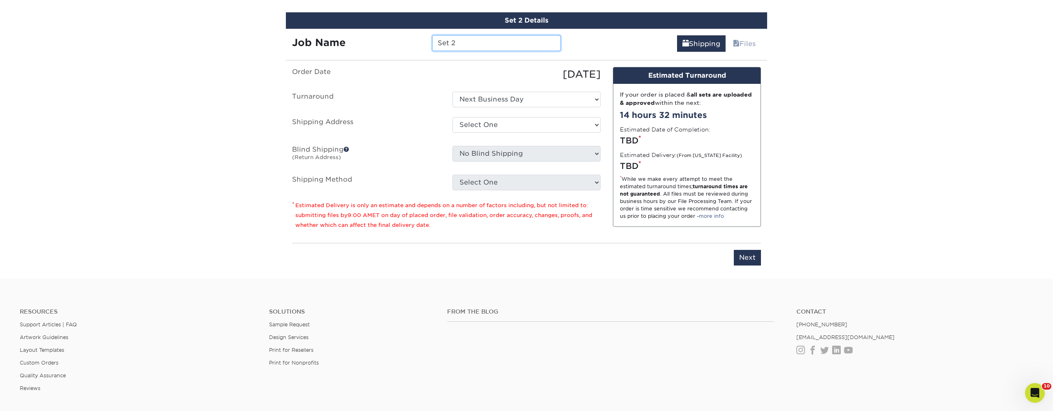
scroll to position [532, 0]
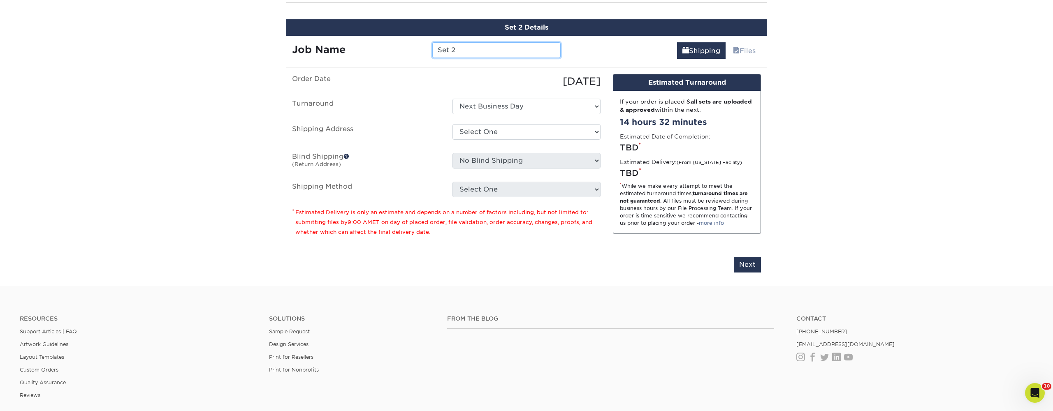
click at [496, 50] on input "Set 2" at bounding box center [496, 50] width 128 height 16
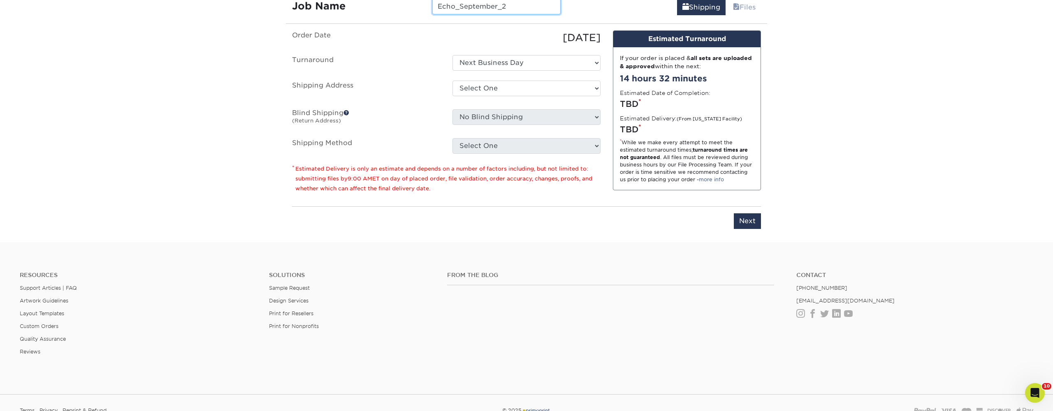
scroll to position [580, 0]
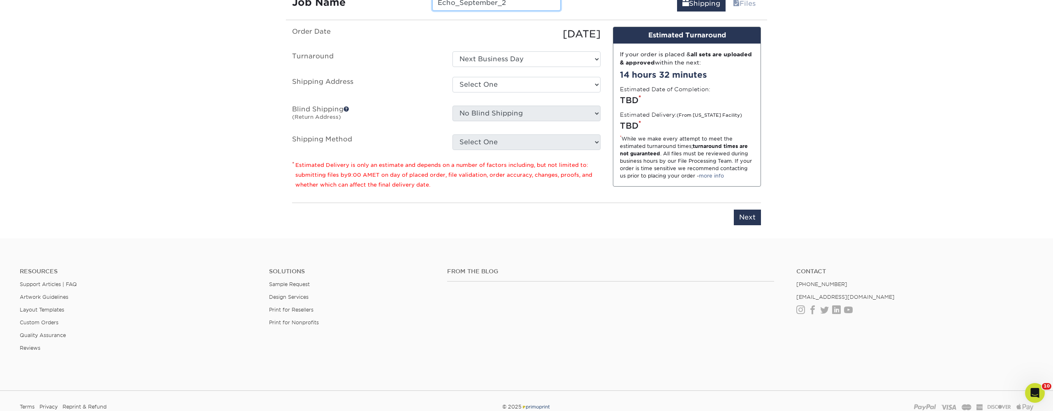
type input "Echo_September_2"
select select "191648"
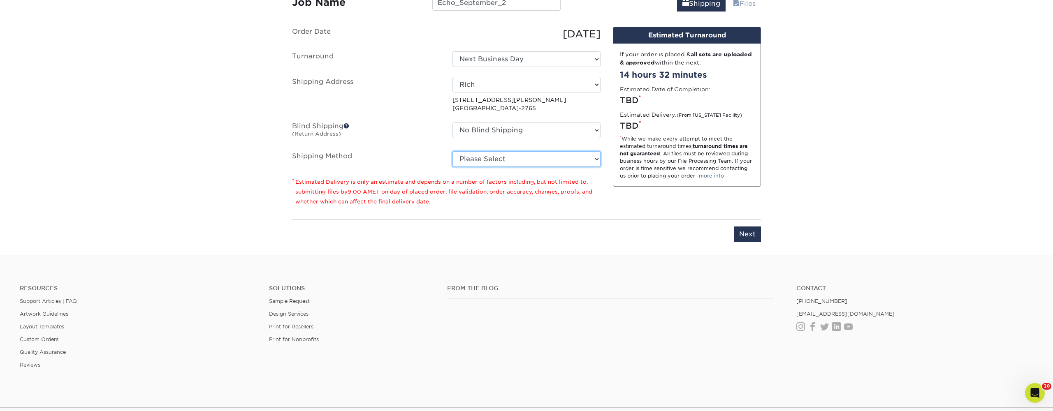
select select "03"
click at [747, 230] on input "Next" at bounding box center [747, 235] width 27 height 16
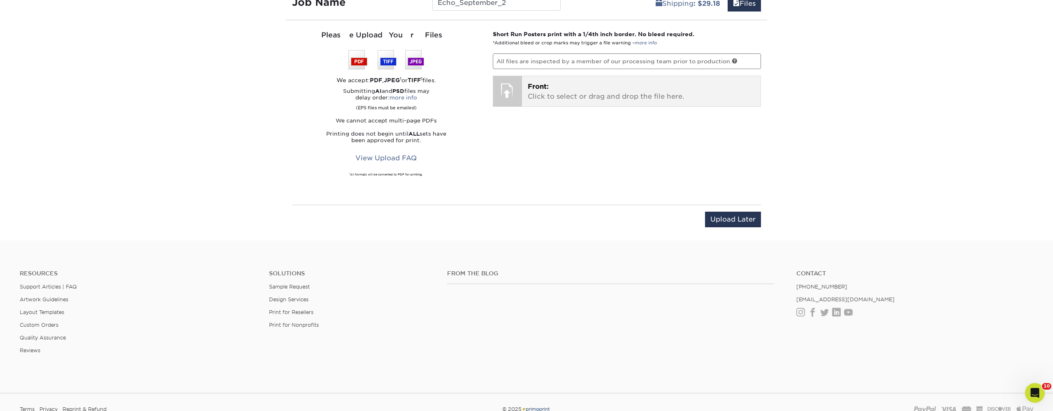
click at [526, 89] on div "Front: Click to select or drag and drop the file here. Choose file" at bounding box center [641, 91] width 239 height 30
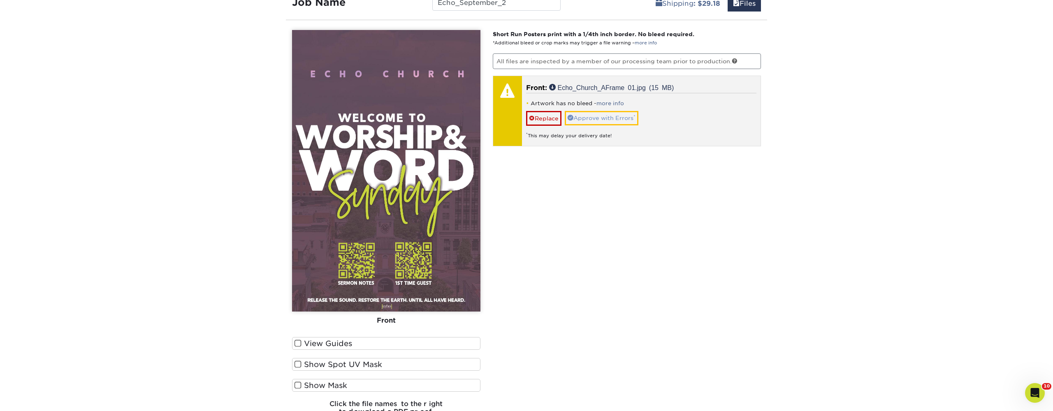
click at [608, 118] on link "Approve with Errors *" at bounding box center [602, 118] width 74 height 14
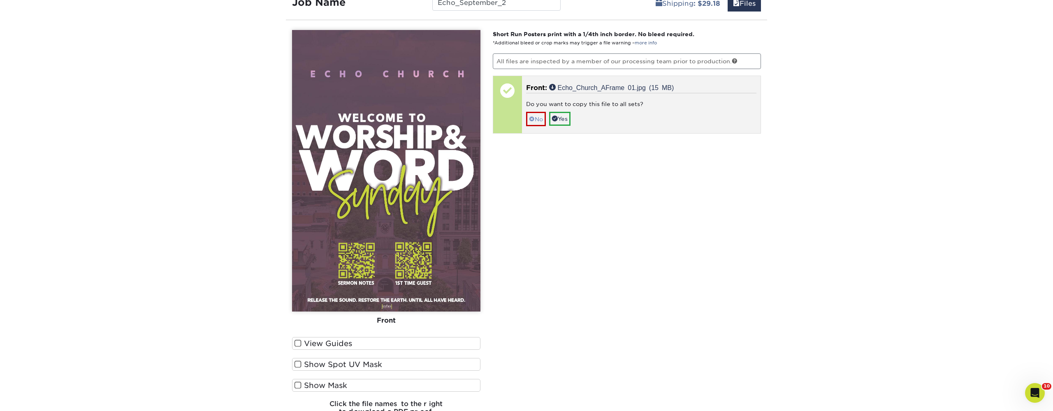
click at [535, 120] on link "No" at bounding box center [536, 119] width 20 height 14
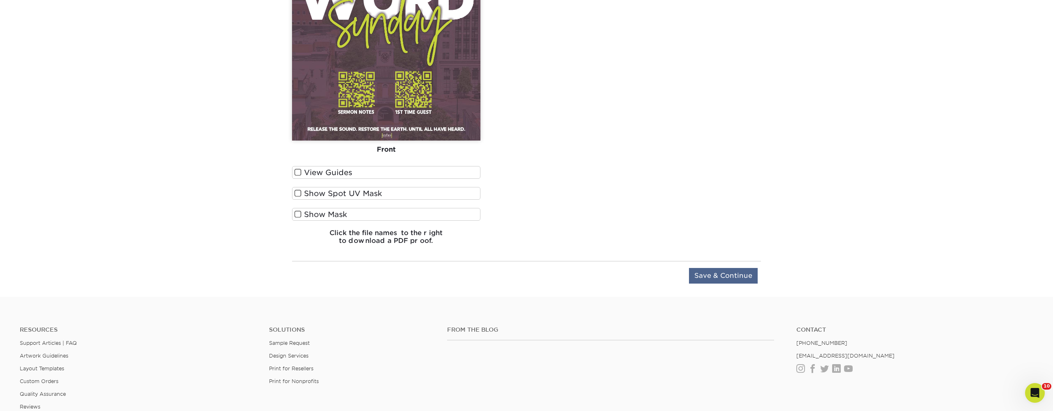
click at [722, 277] on input "Save & Continue" at bounding box center [723, 276] width 69 height 16
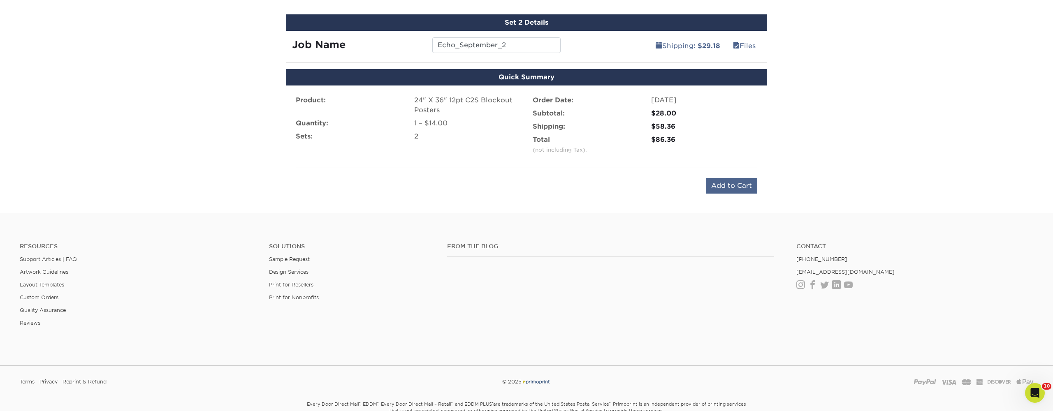
scroll to position [537, 0]
click at [731, 189] on input "Add to Cart" at bounding box center [731, 186] width 51 height 16
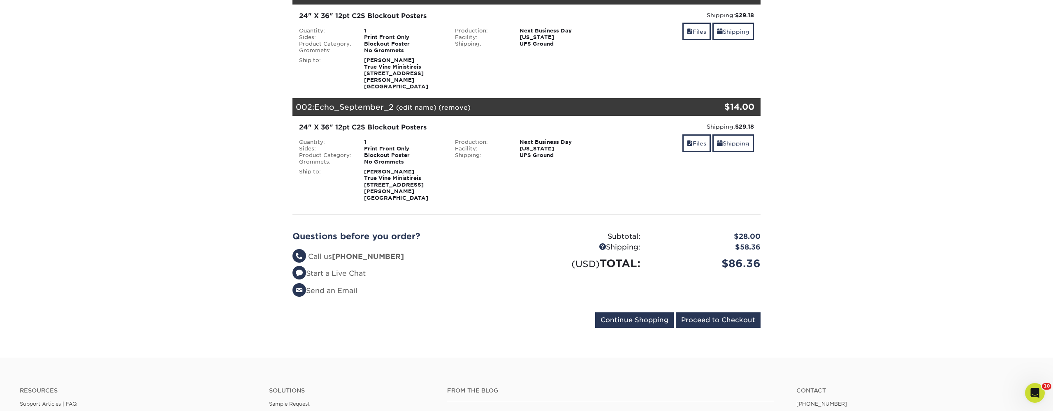
scroll to position [141, 0]
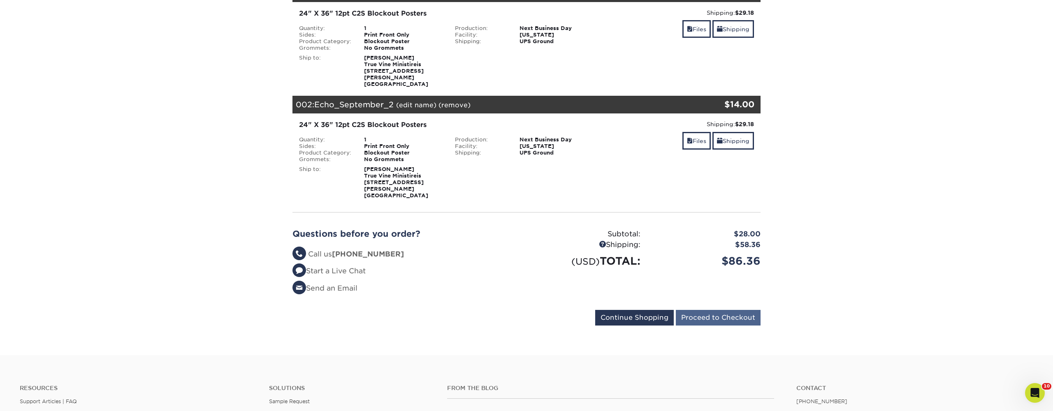
click at [753, 310] on input "Proceed to Checkout" at bounding box center [718, 318] width 85 height 16
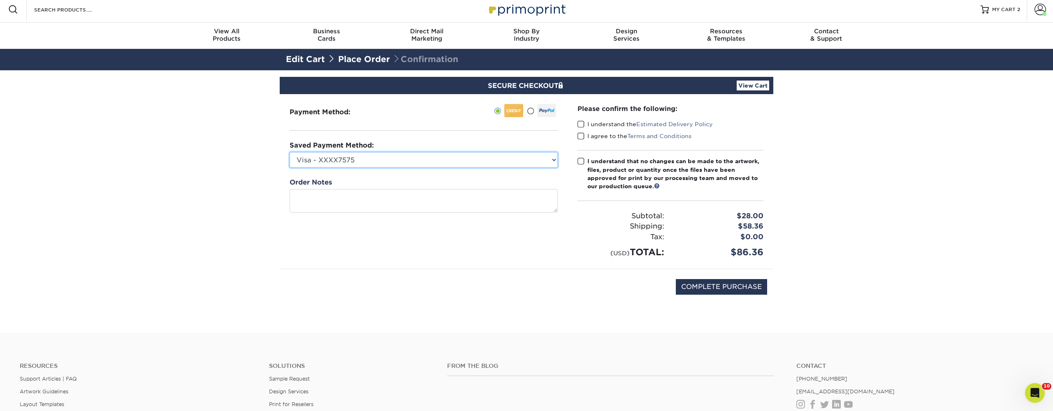
scroll to position [5, 0]
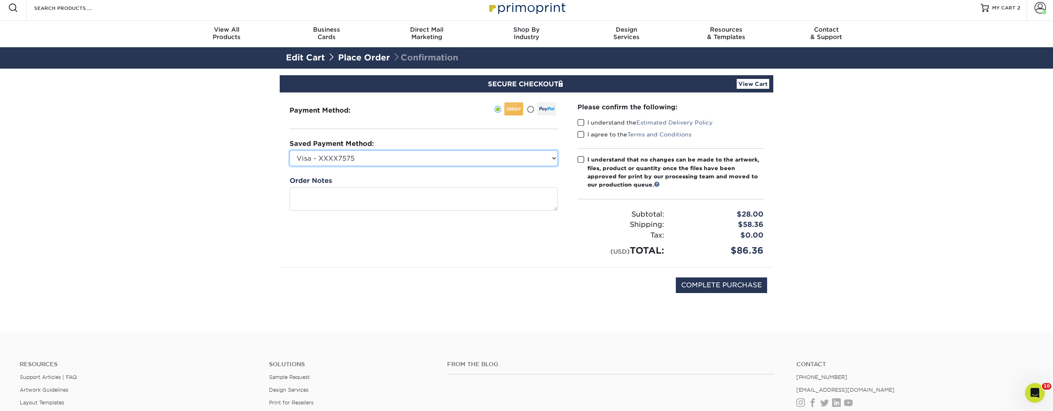
select select
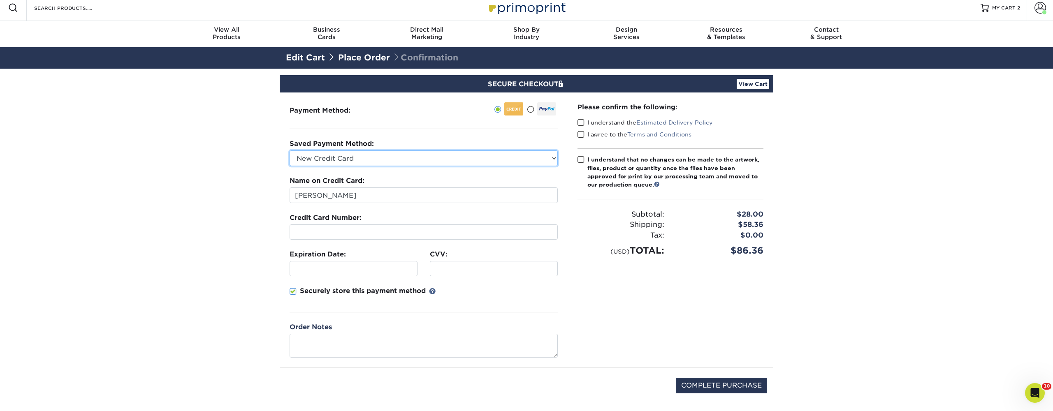
scroll to position [4, 0]
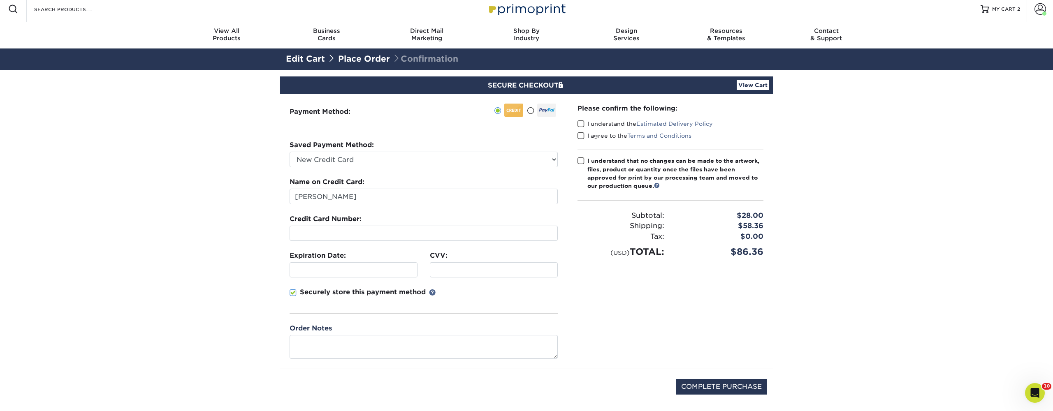
drag, startPoint x: 583, startPoint y: 160, endPoint x: 586, endPoint y: 153, distance: 6.8
click at [583, 159] on span at bounding box center [581, 161] width 7 height 8
click at [0, 0] on input "I understand that no changes can be made to the artwork, files, product or quan…" at bounding box center [0, 0] width 0 height 0
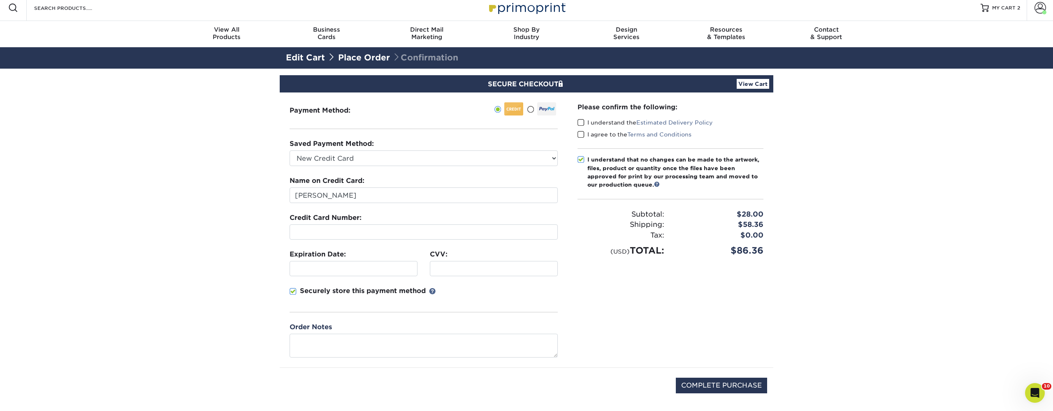
drag, startPoint x: 577, startPoint y: 132, endPoint x: 583, endPoint y: 133, distance: 6.2
click at [577, 132] on div "Please confirm the following: I understand the Estimated Delivery Policy I agre…" at bounding box center [671, 230] width 206 height 275
drag, startPoint x: 583, startPoint y: 123, endPoint x: 578, endPoint y: 136, distance: 14.4
click at [583, 123] on span at bounding box center [581, 123] width 7 height 8
click at [0, 0] on input "I understand the Estimated Delivery Policy" at bounding box center [0, 0] width 0 height 0
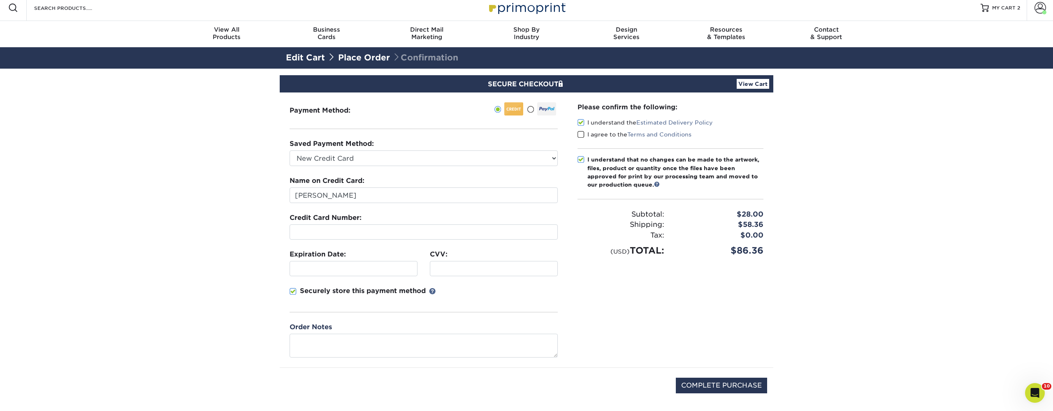
click at [578, 137] on div "I agree to the Terms and Conditions" at bounding box center [671, 136] width 186 height 12
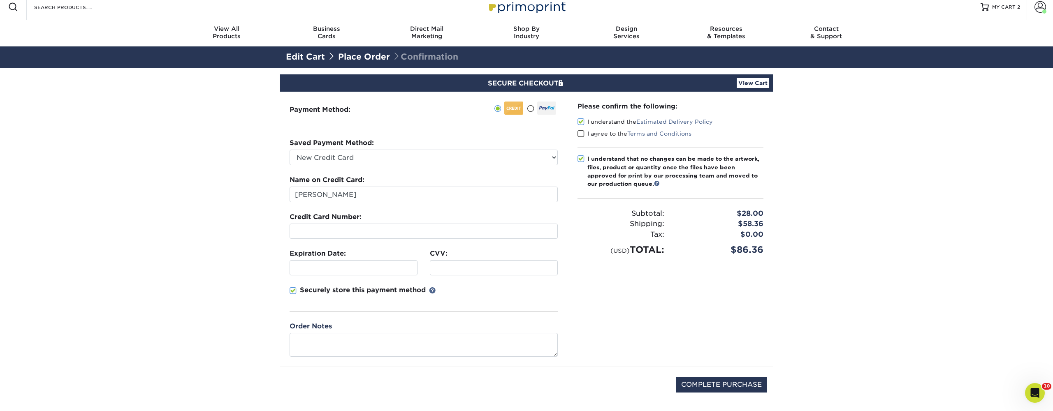
drag, startPoint x: 580, startPoint y: 134, endPoint x: 571, endPoint y: 153, distance: 21.0
click at [580, 134] on span at bounding box center [581, 134] width 7 height 8
click at [0, 0] on input "I agree to the Terms and Conditions" at bounding box center [0, 0] width 0 height 0
click at [415, 240] on fieldset "Name on Credit Card: [PERSON_NAME] Credit Card Number: Expiration Date: CVV:" at bounding box center [424, 248] width 268 height 146
click at [416, 236] on div at bounding box center [424, 231] width 268 height 15
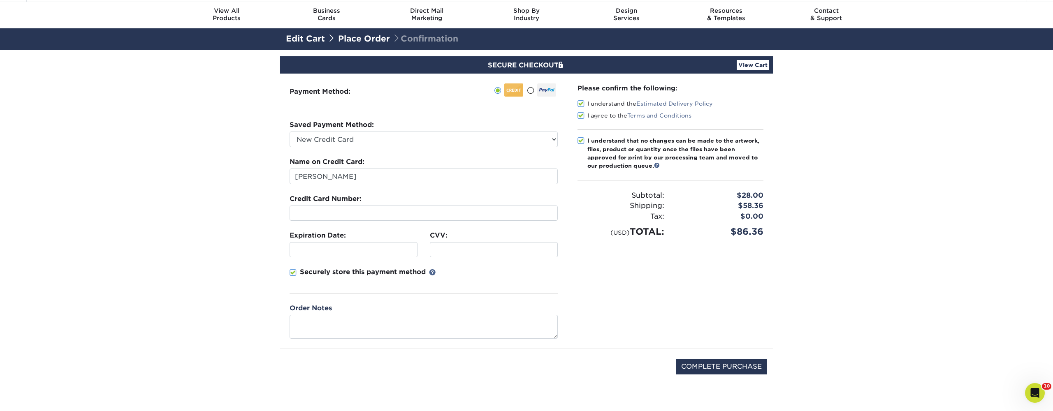
scroll to position [24, 0]
